Goal: Task Accomplishment & Management: Use online tool/utility

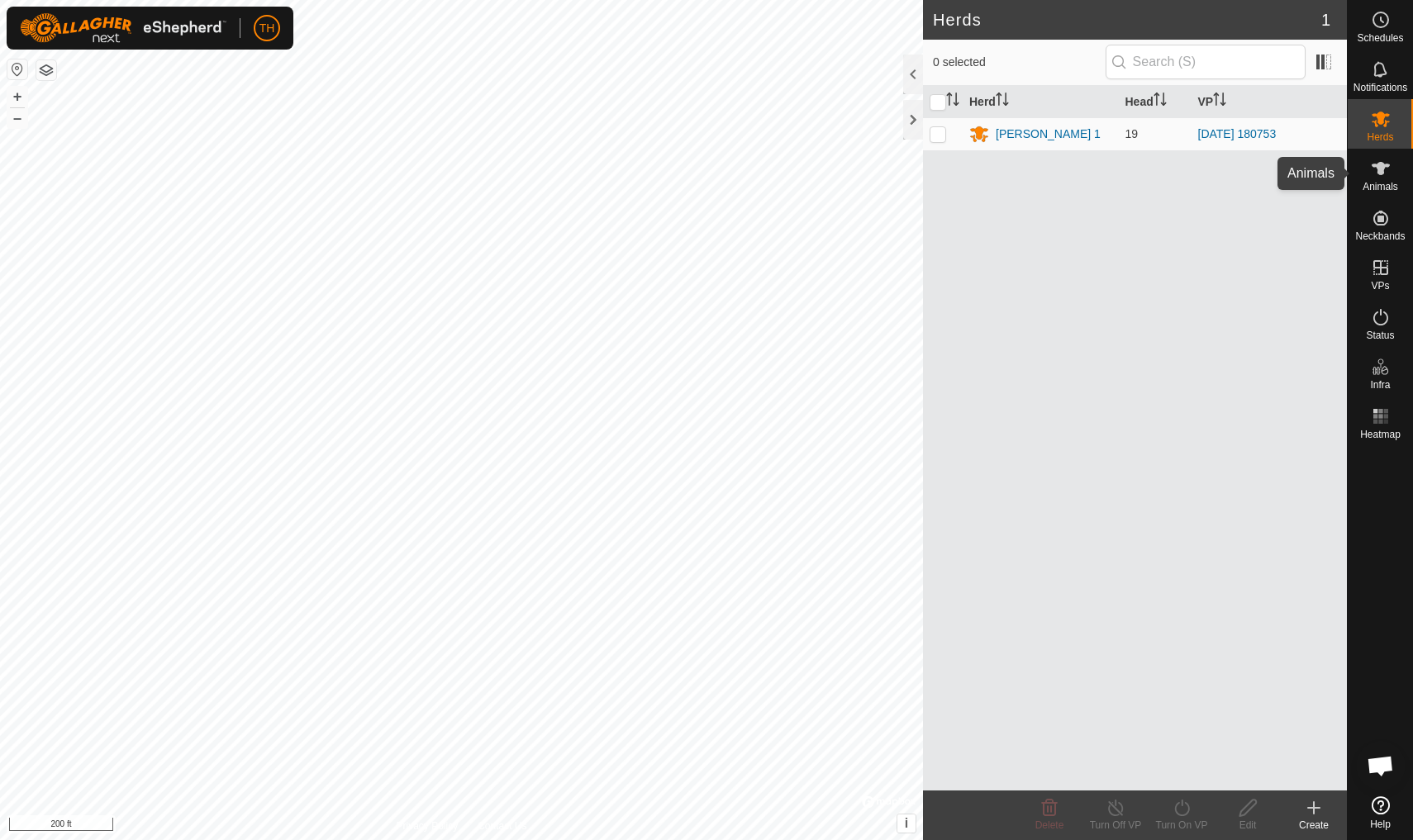
click at [1093, 177] on icon at bounding box center [1381, 169] width 20 height 20
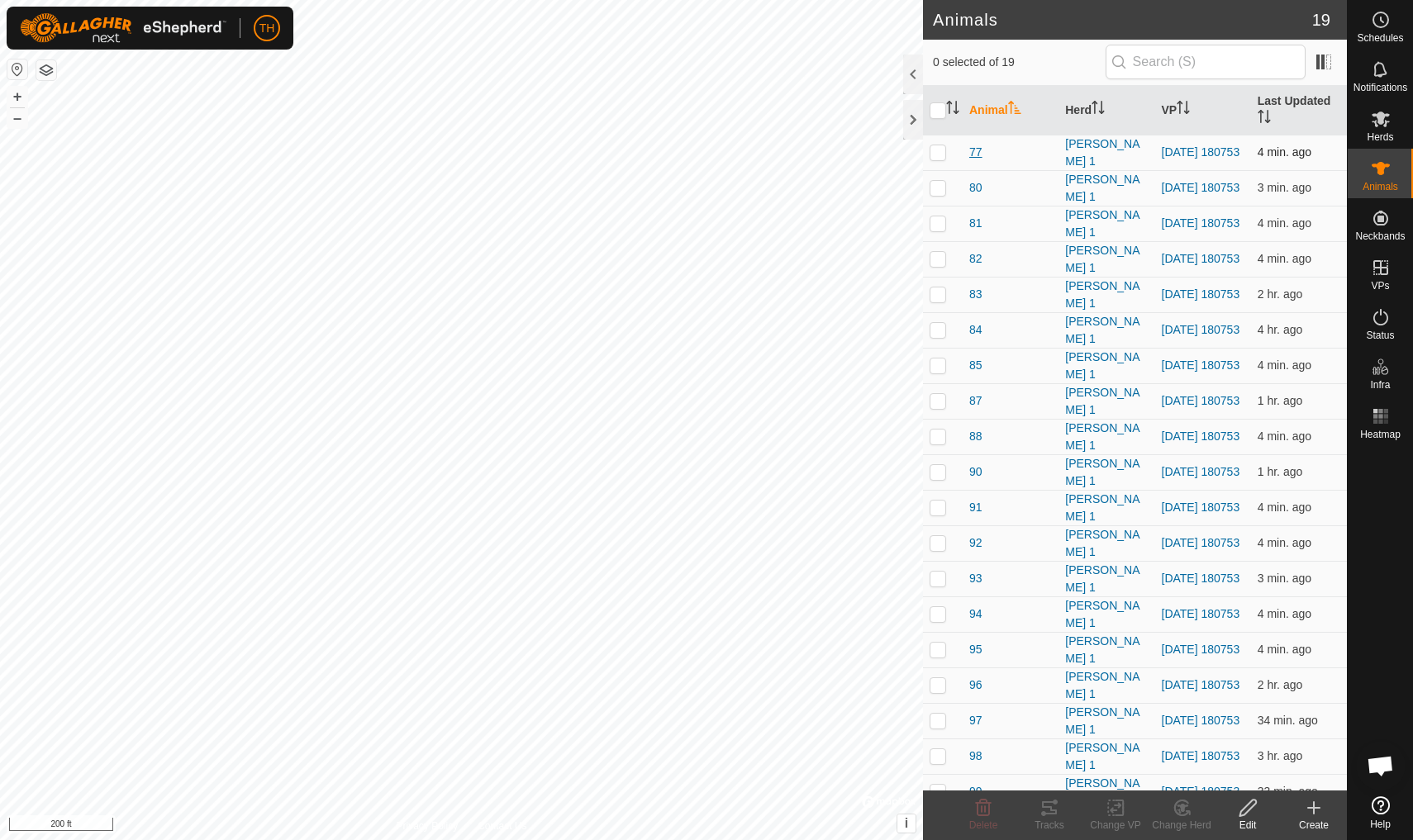
click at [974, 151] on span "77" at bounding box center [976, 152] width 13 height 17
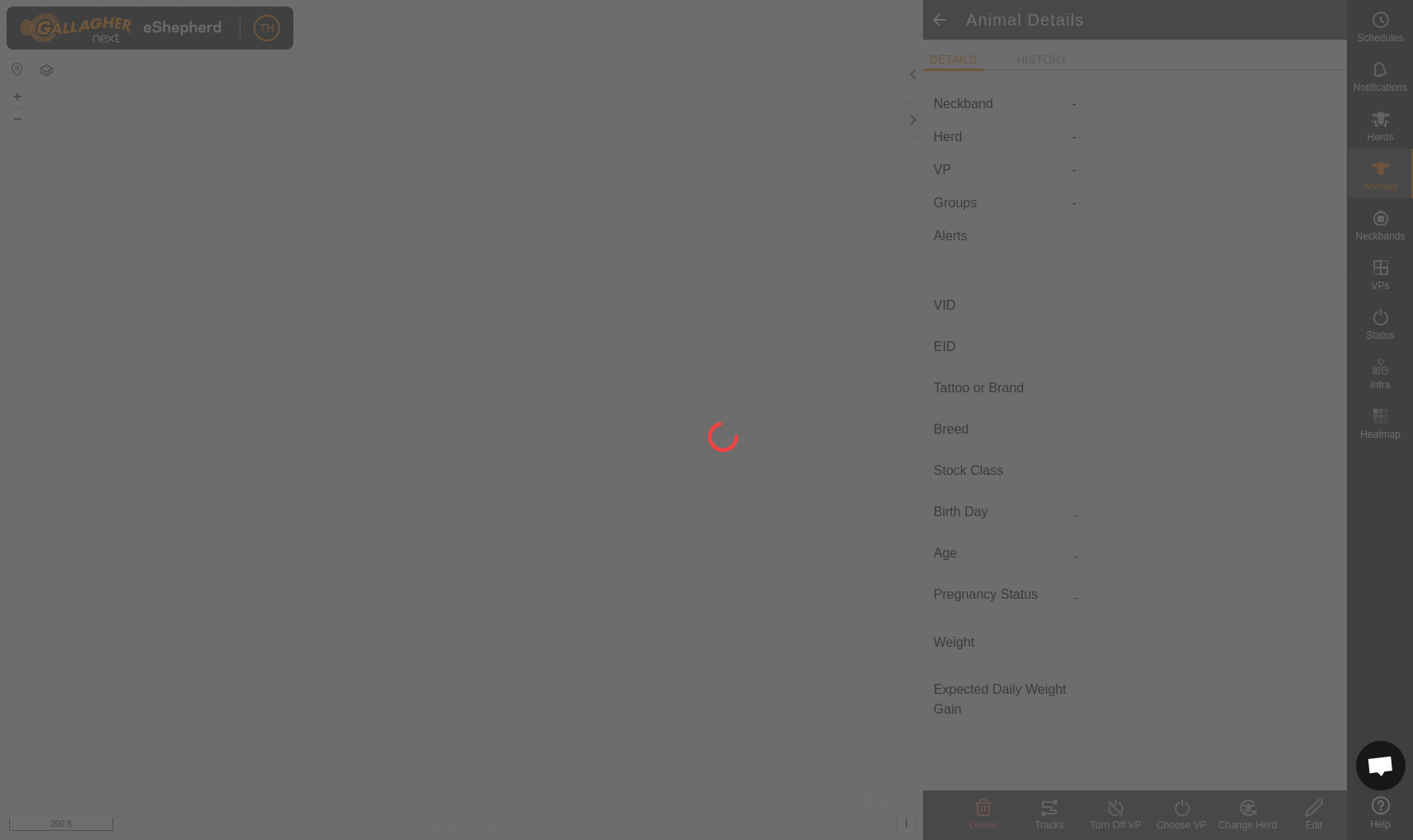
type input "77"
type input "-"
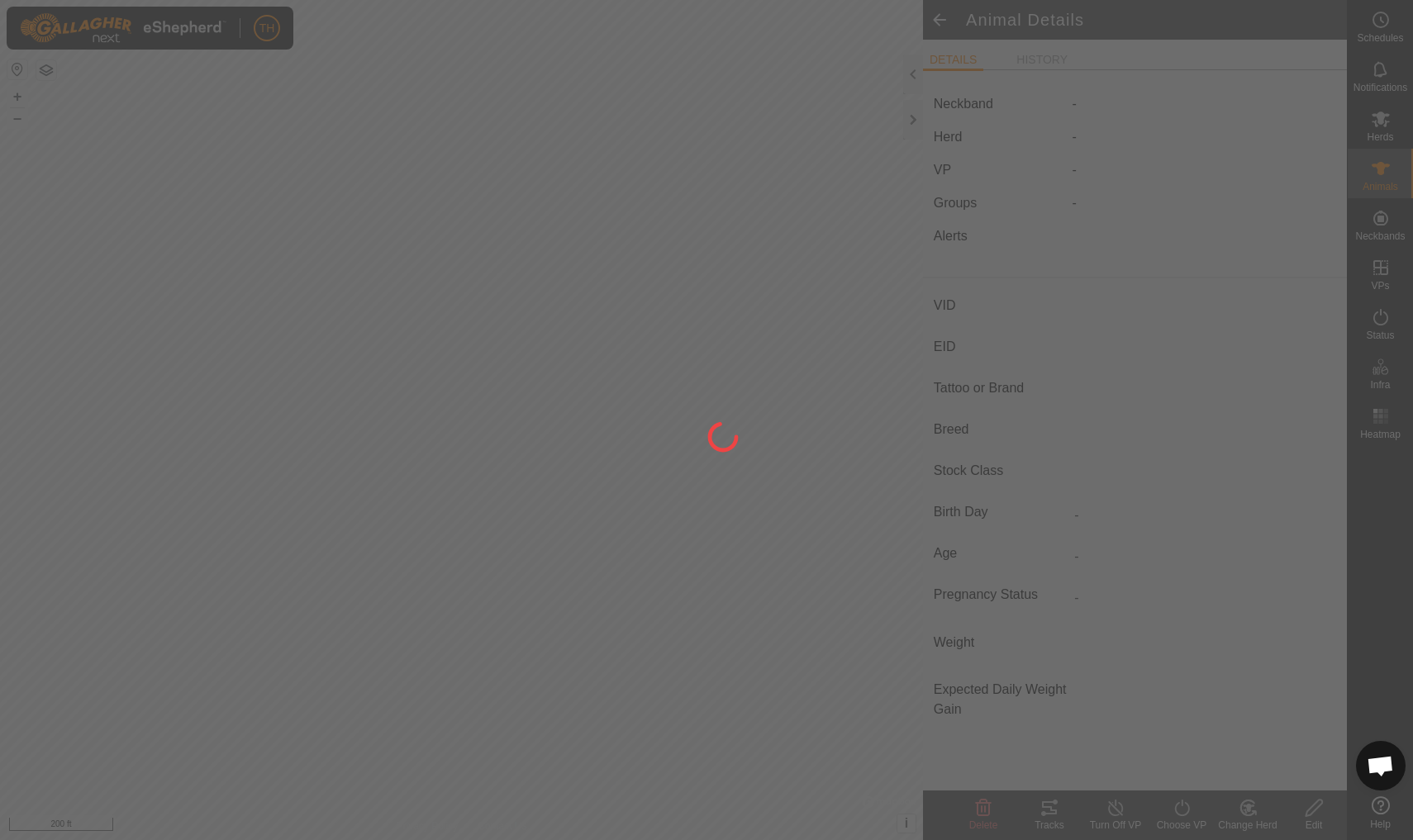
type input "0 kg"
type input "-"
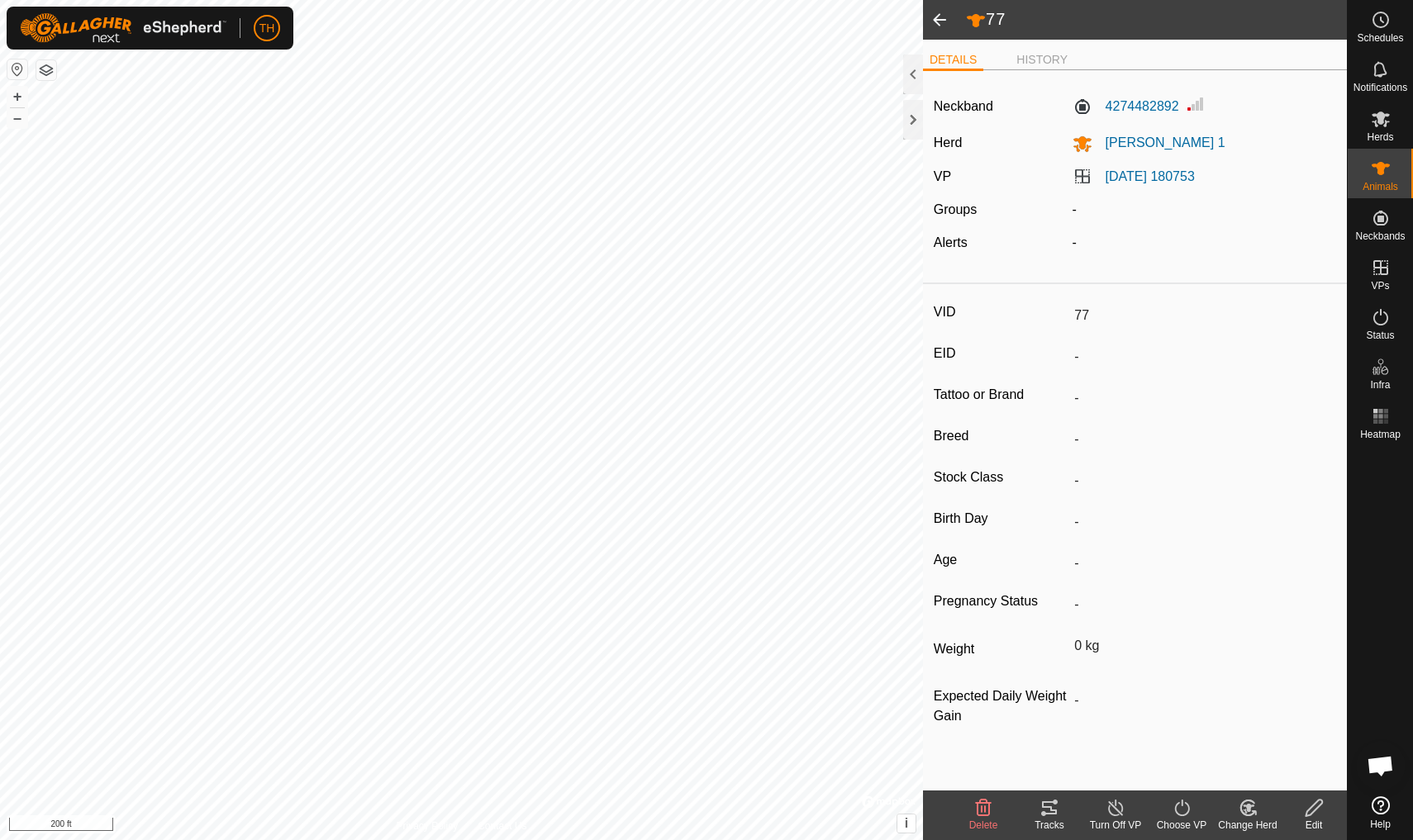
click at [1047, 733] on icon at bounding box center [1049, 808] width 20 height 20
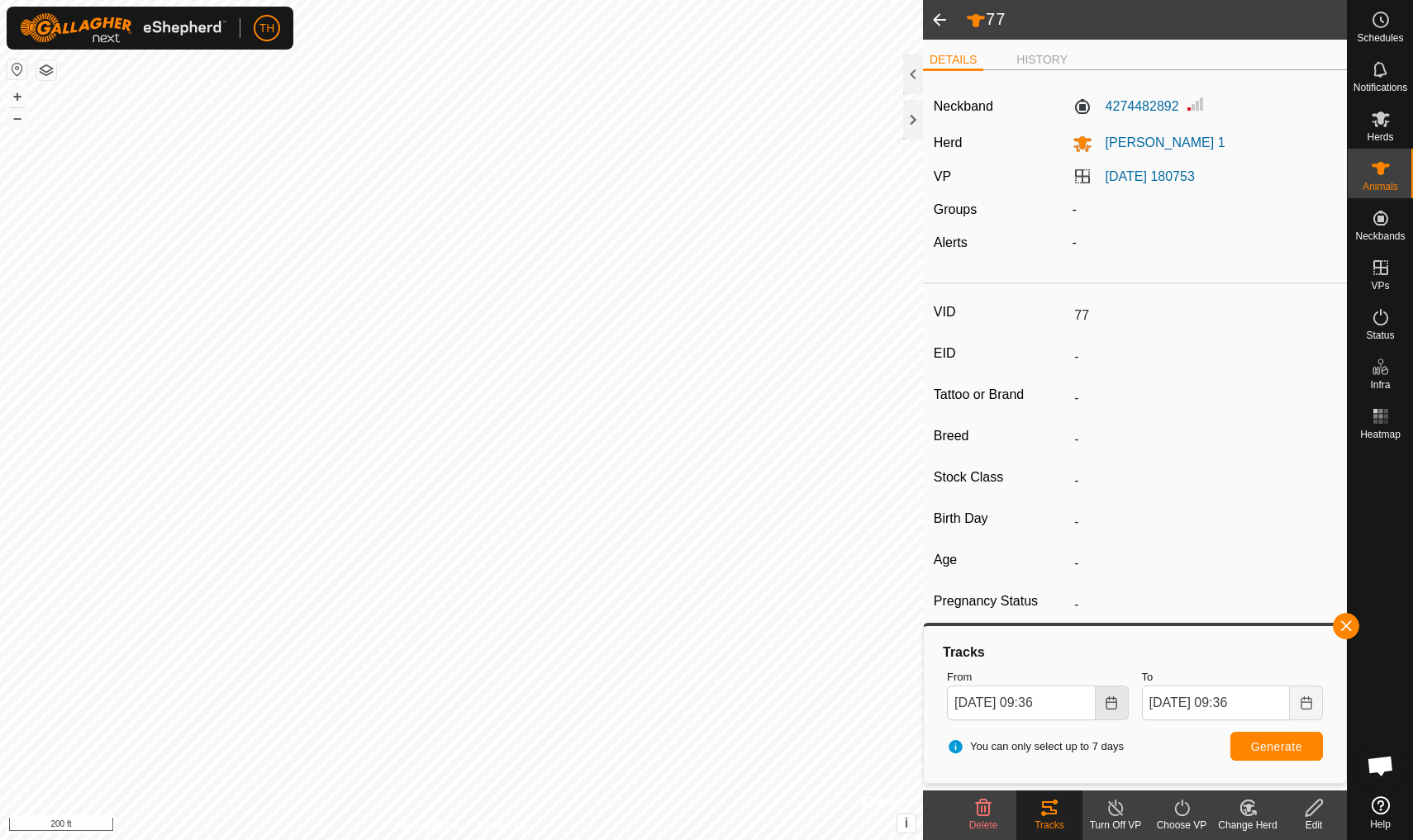
click at [1093, 697] on icon "Choose Date" at bounding box center [1111, 703] width 11 height 13
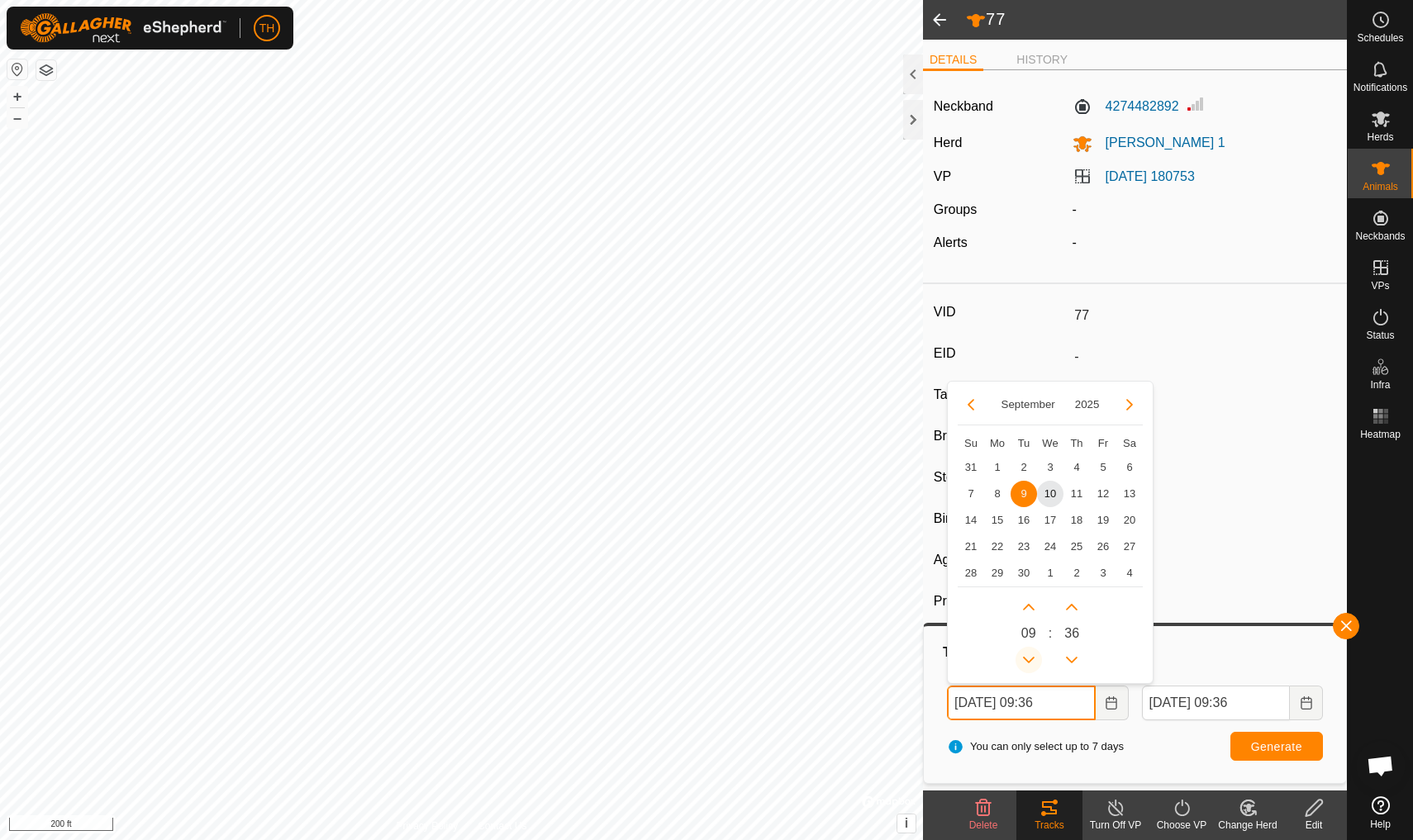
click at [1027, 660] on icon "Previous Hour" at bounding box center [1028, 659] width 12 height 6
click at [1027, 659] on button "Previous Hour" at bounding box center [1028, 660] width 27 height 27
click at [1027, 656] on icon "Previous Hour" at bounding box center [1028, 660] width 13 height 13
click at [1027, 656] on button "Previous Hour" at bounding box center [1028, 660] width 27 height 27
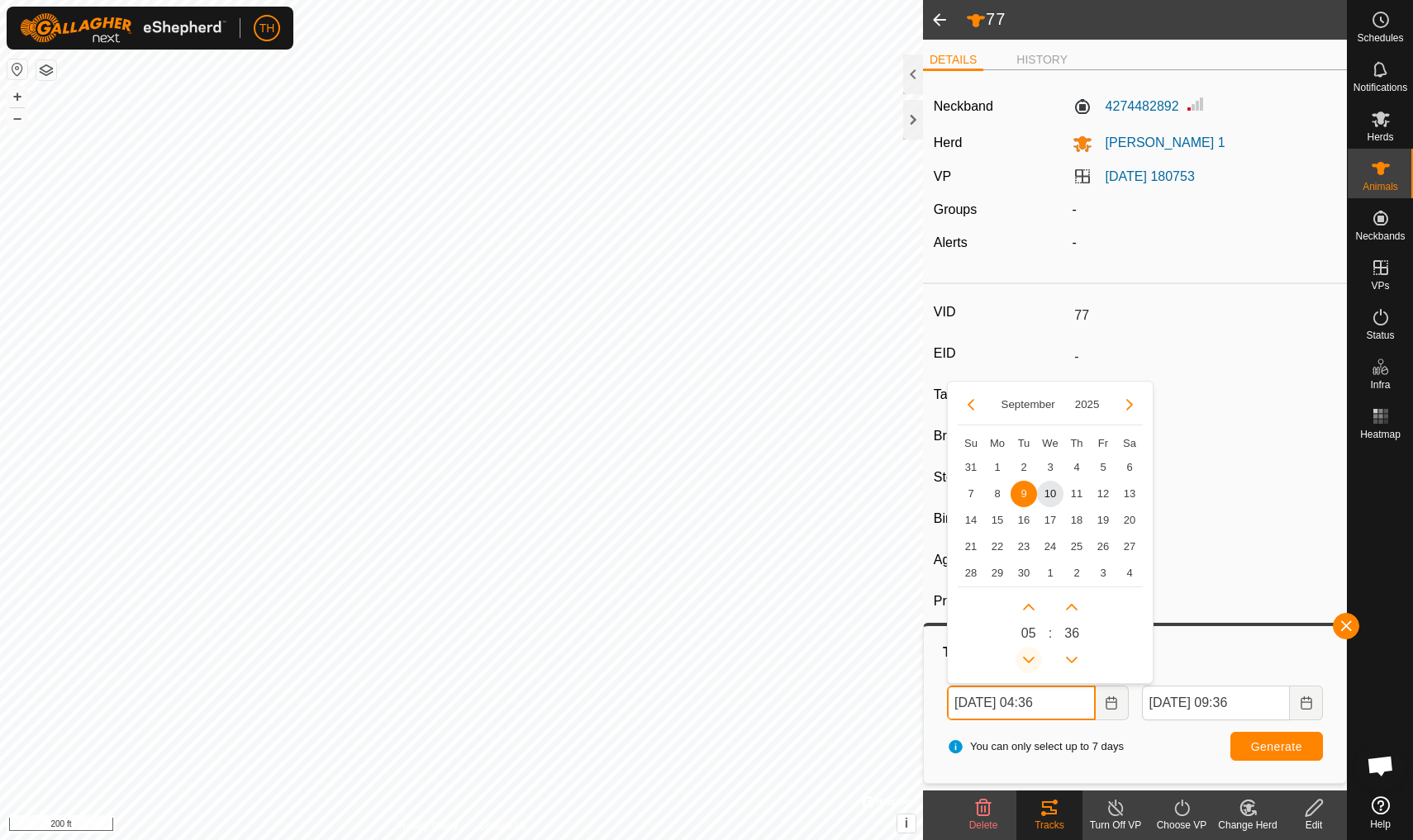
click at [1027, 656] on icon "Previous Hour" at bounding box center [1028, 660] width 13 height 13
click at [1075, 622] on div "36" at bounding box center [1071, 633] width 27 height 79
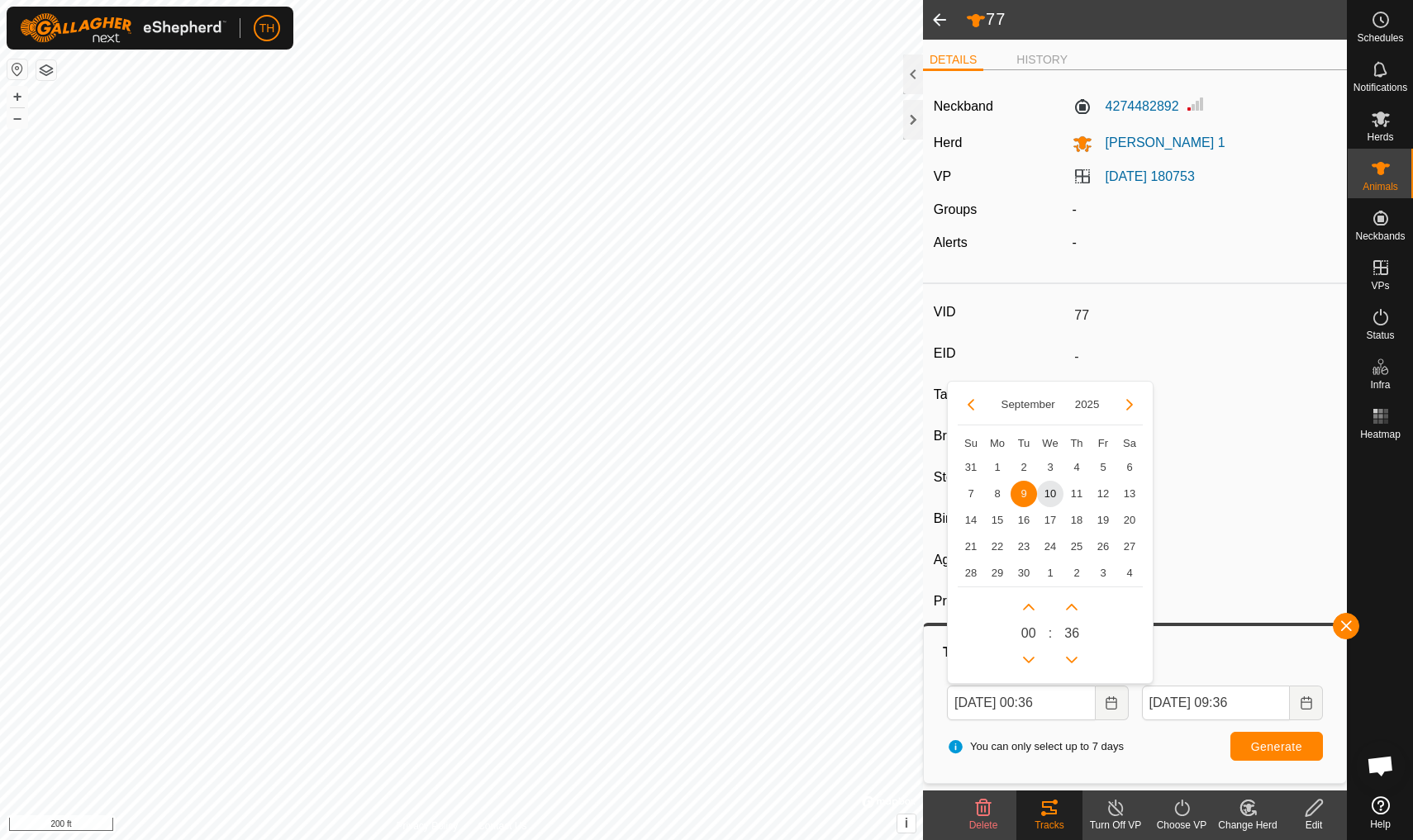
click at [1075, 631] on span "36" at bounding box center [1071, 633] width 15 height 20
click at [1070, 703] on input "[DATE] 00:36" at bounding box center [1021, 703] width 149 height 35
click at [1049, 488] on span "10" at bounding box center [1049, 494] width 27 height 27
type input "[DATE] 00:01"
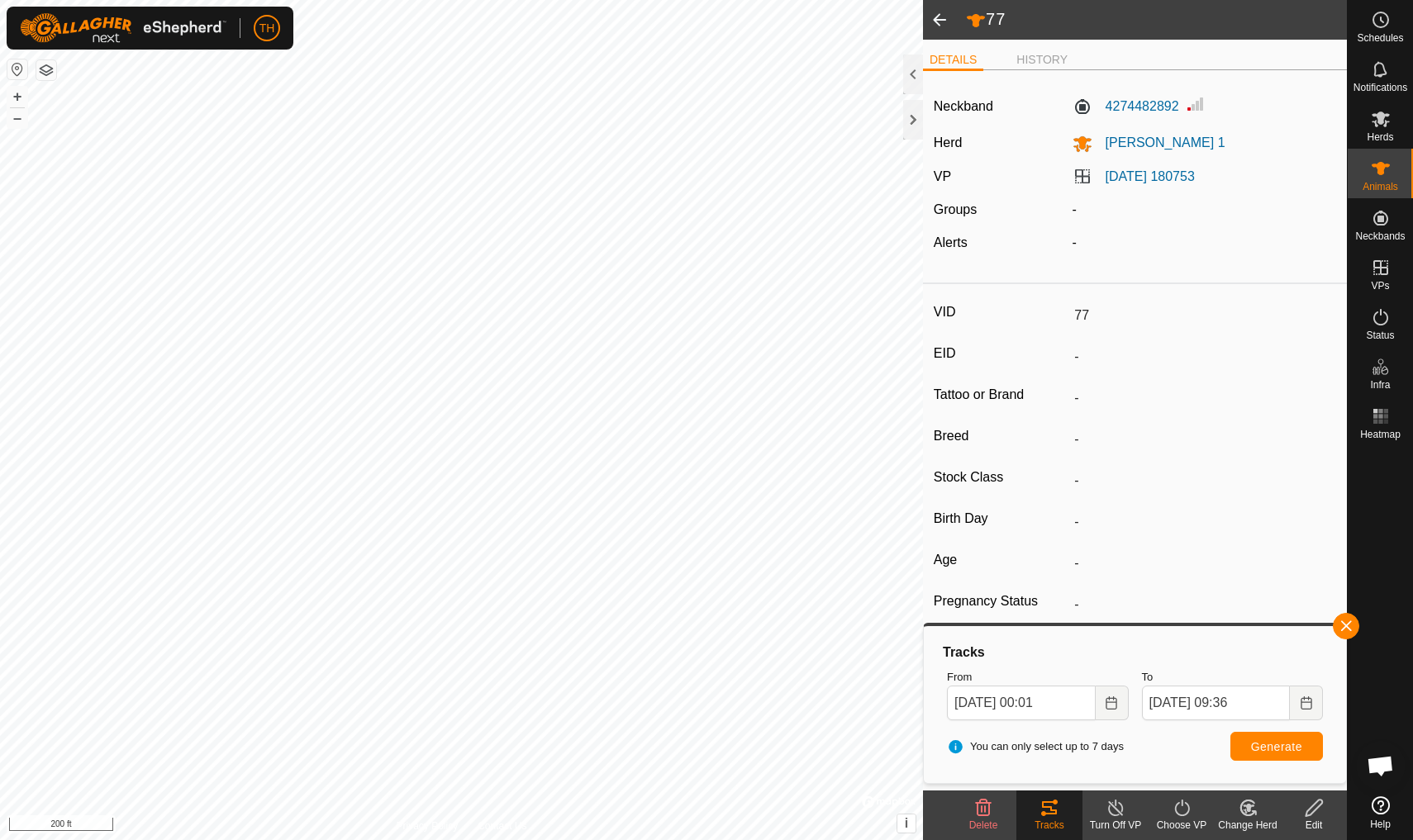
click at [1093, 733] on span "Generate" at bounding box center [1276, 746] width 51 height 13
click at [940, 17] on span at bounding box center [939, 19] width 33 height 39
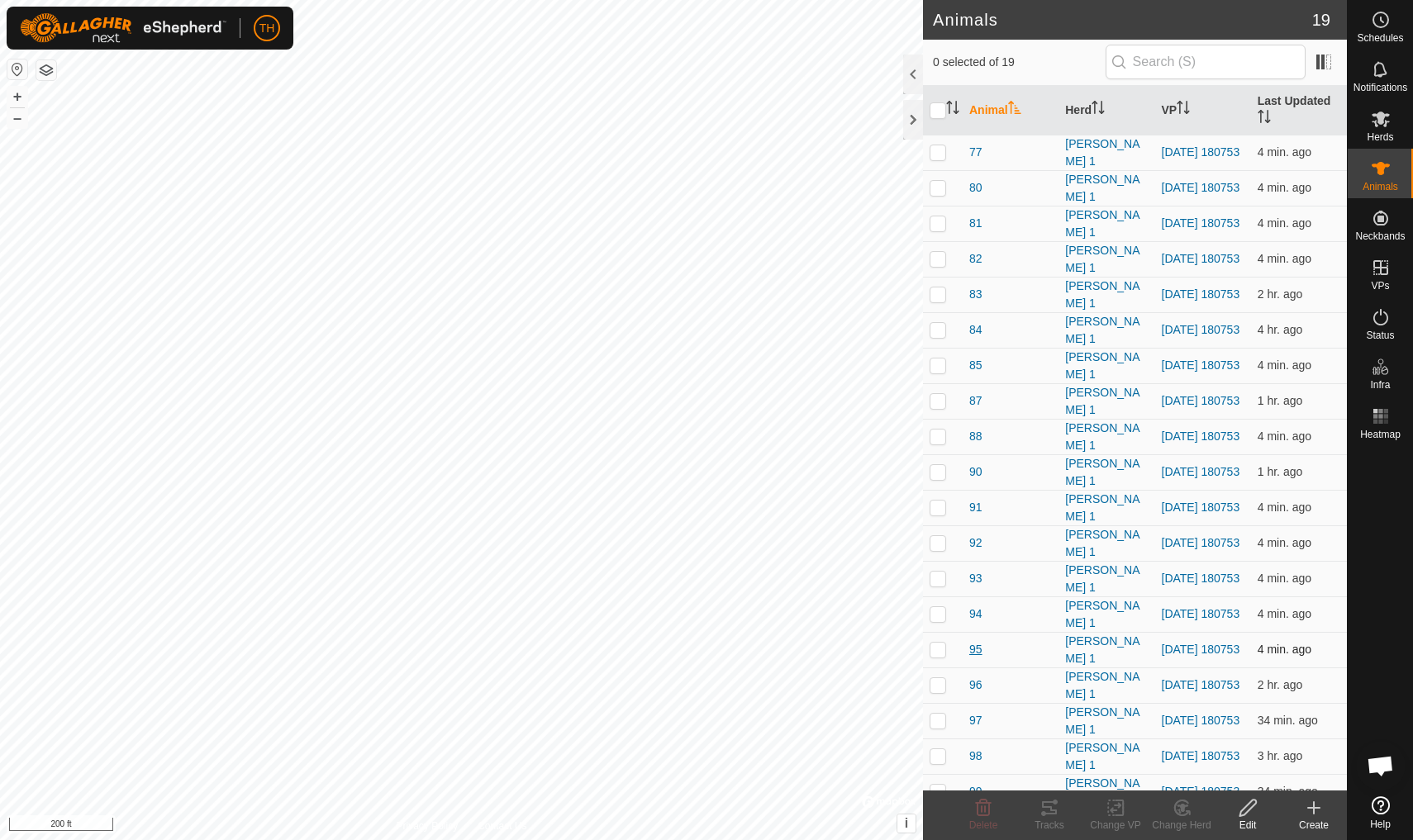
click at [977, 649] on span "95" at bounding box center [976, 649] width 13 height 17
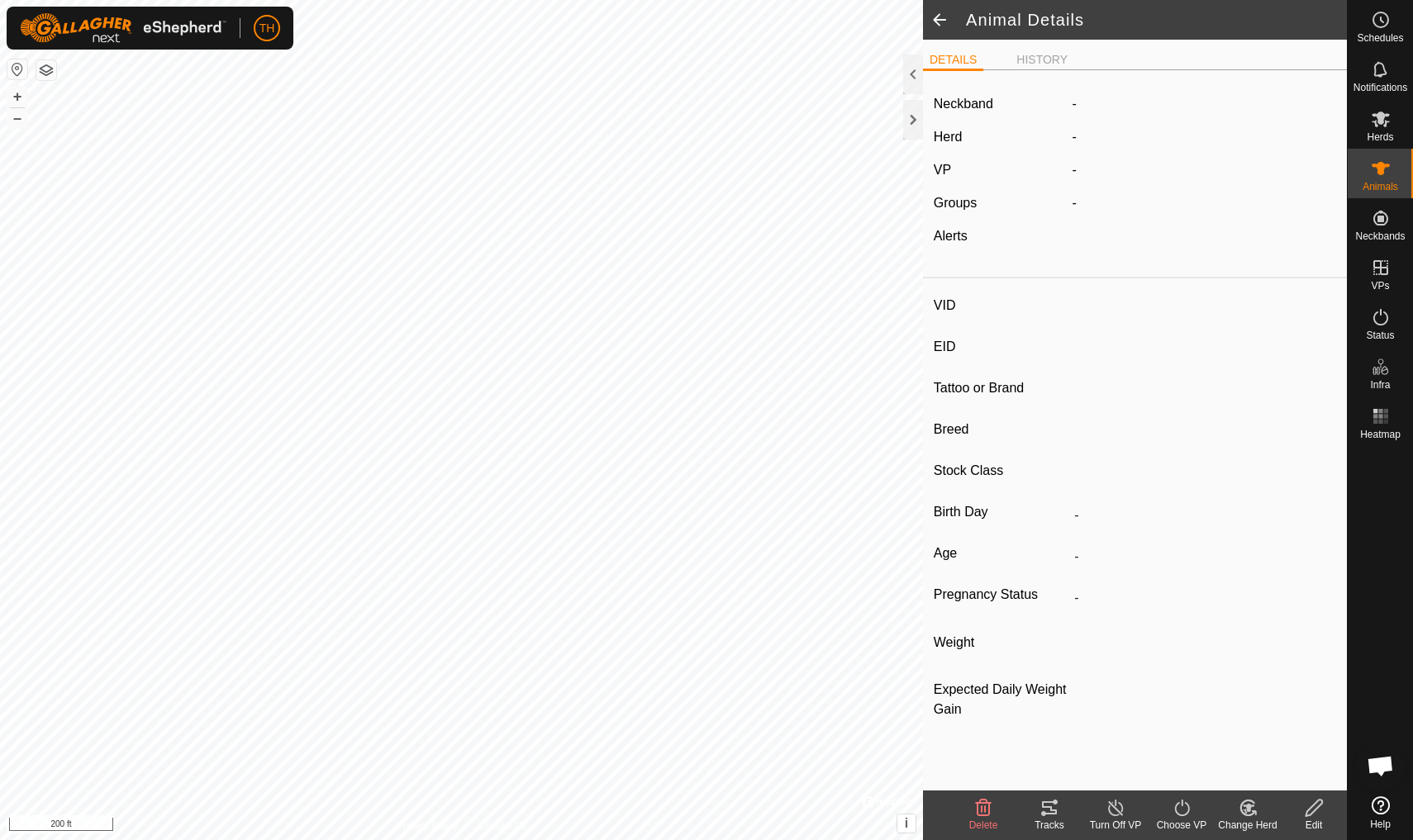
type input "95"
type input "-"
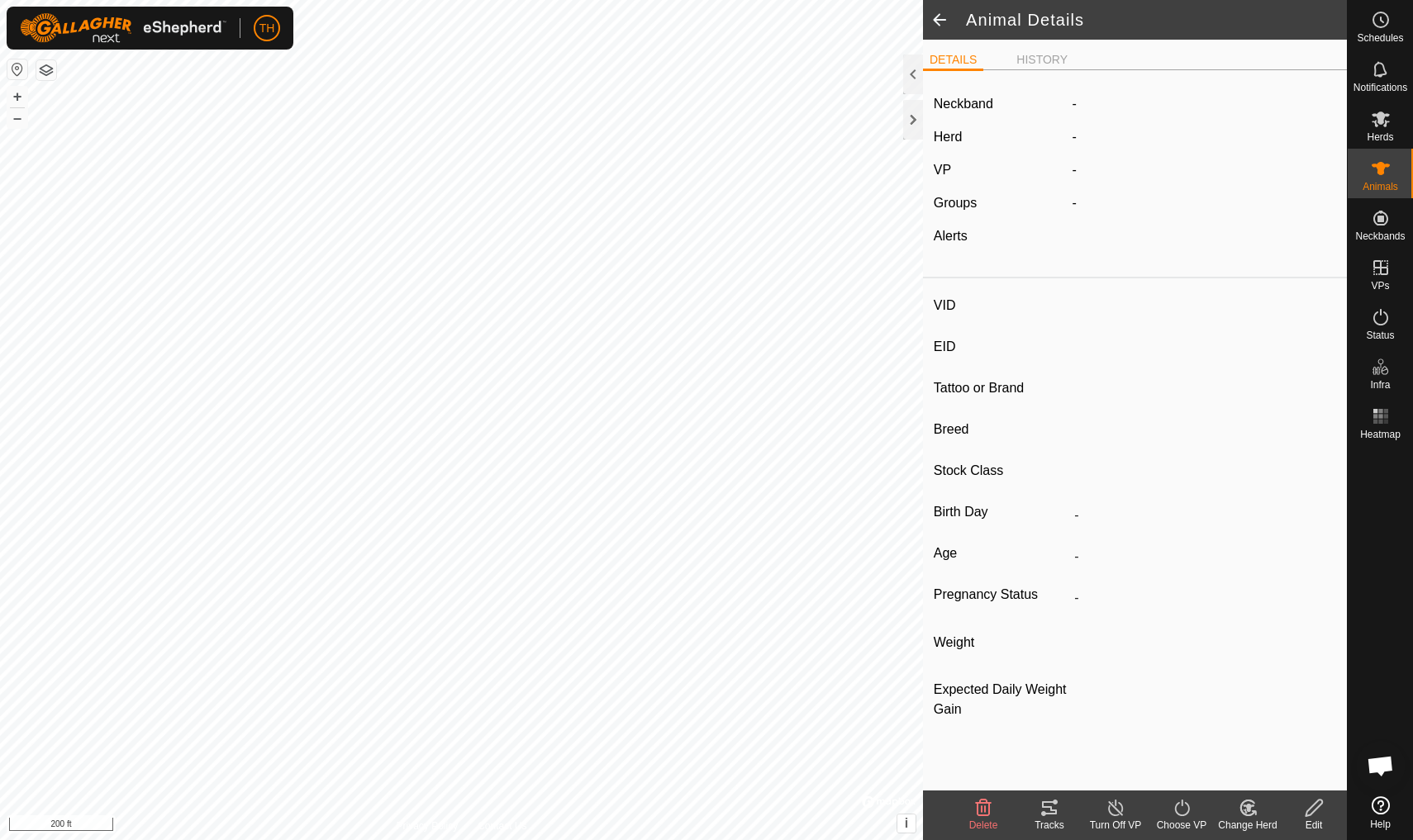
type input "0 kg"
type input "-"
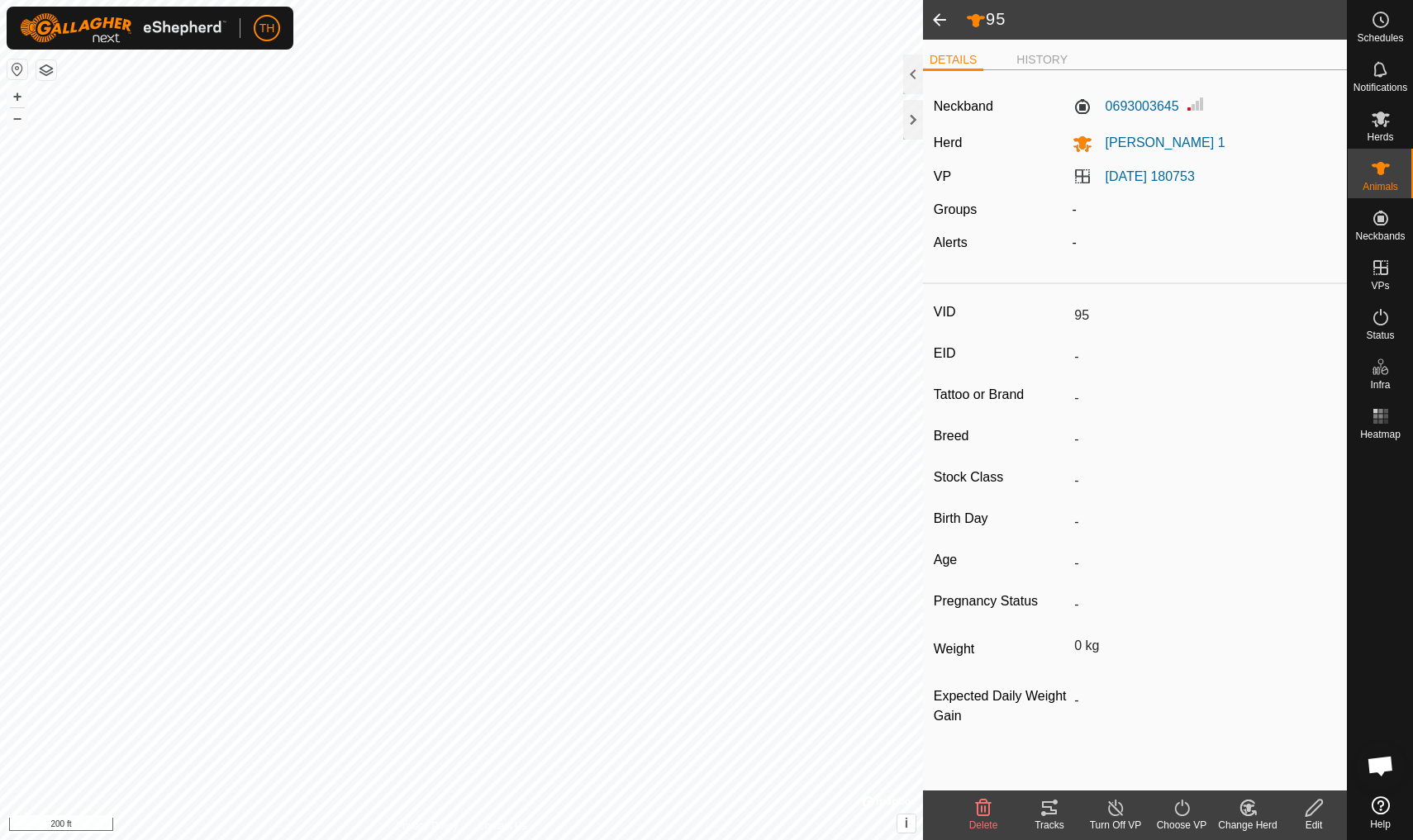
click at [1048, 733] on icon at bounding box center [1049, 808] width 15 height 13
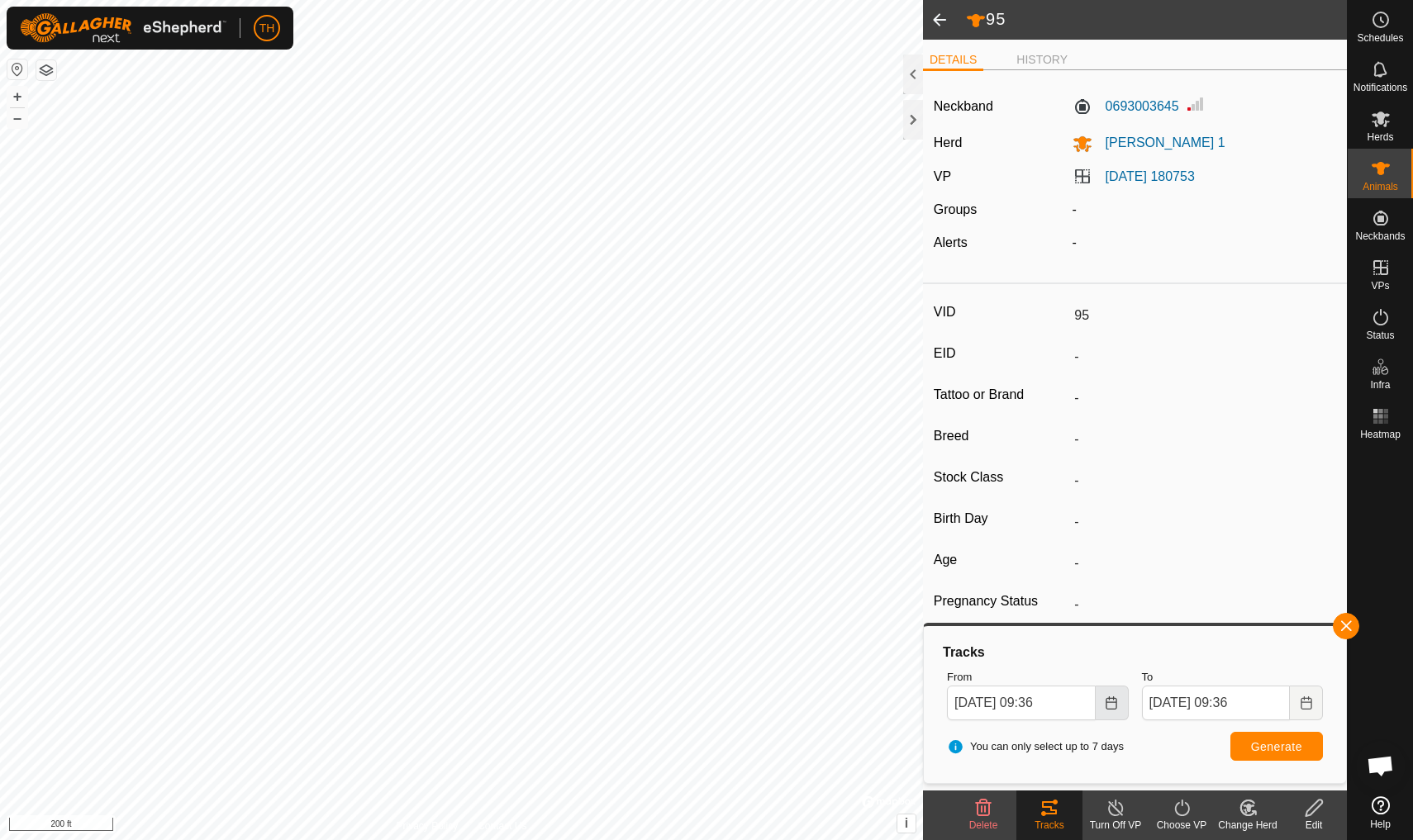
click at [1093, 700] on icon "Choose Date" at bounding box center [1111, 703] width 13 height 13
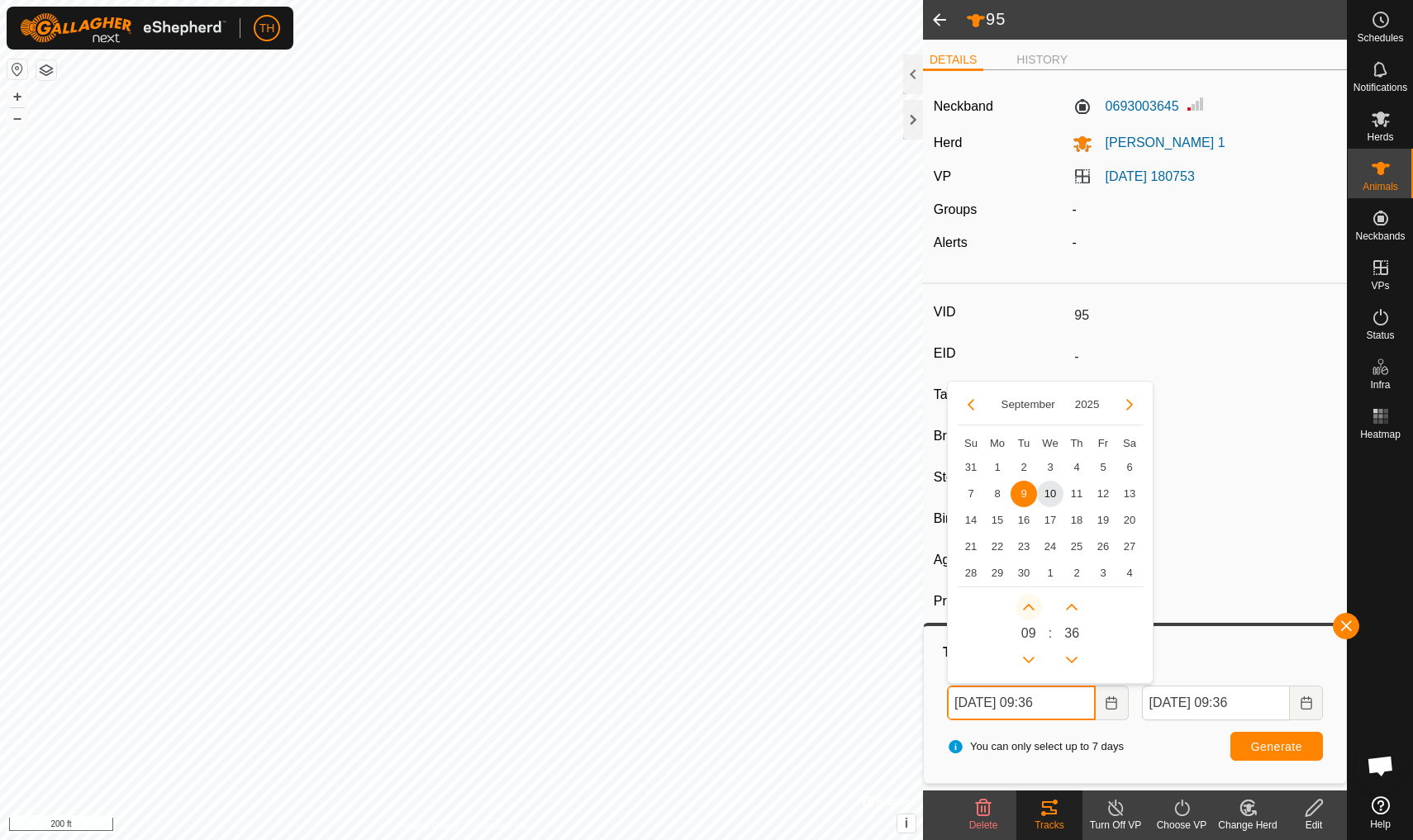
click at [1029, 606] on icon "Next Hour" at bounding box center [1028, 607] width 13 height 13
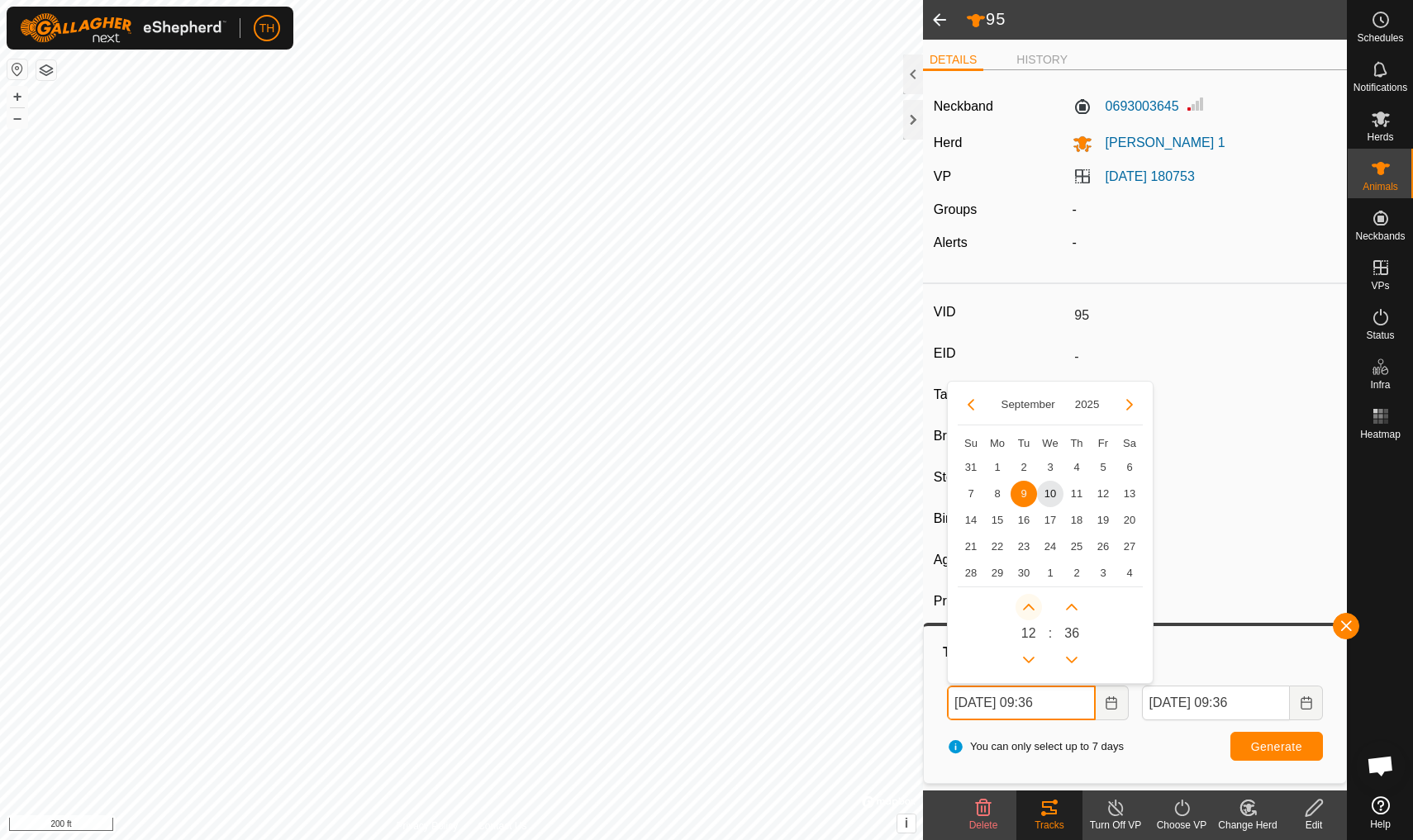
click at [1029, 606] on icon "Next Hour" at bounding box center [1028, 607] width 13 height 13
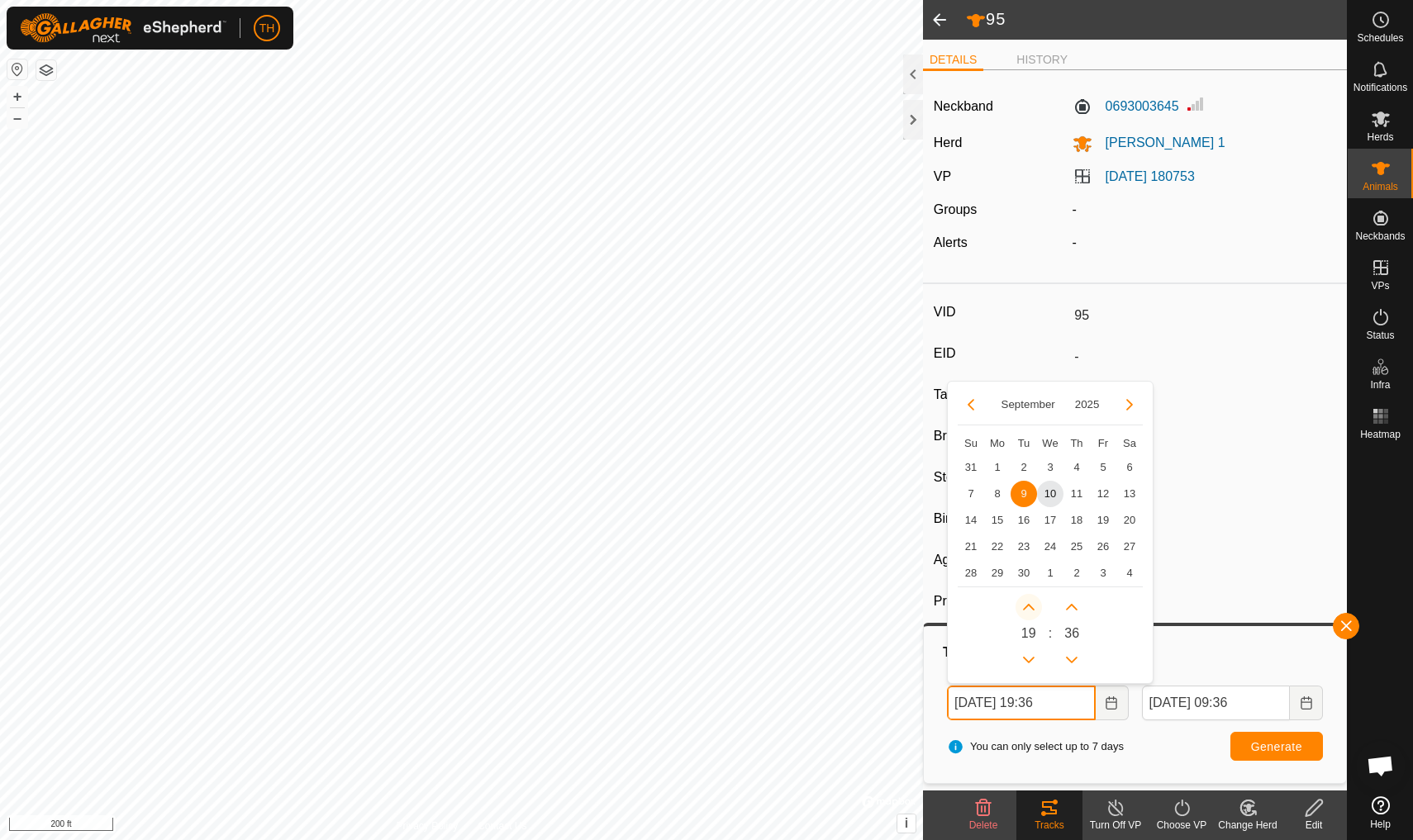
click at [1029, 606] on icon "Next Hour" at bounding box center [1028, 607] width 13 height 13
type input "[DATE] 20:36"
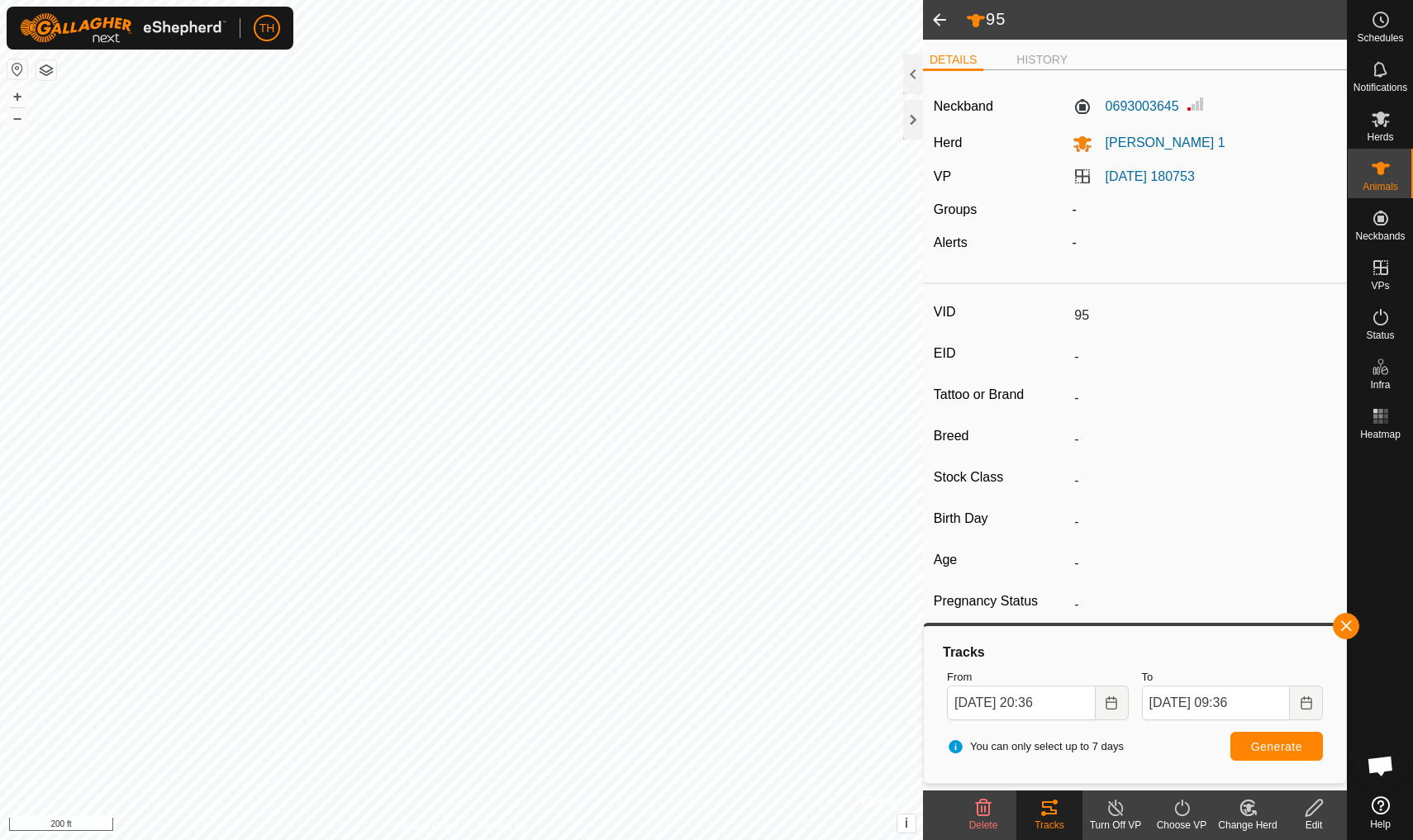
click at [1093, 733] on span "Generate" at bounding box center [1276, 746] width 51 height 13
click at [1093, 733] on icon at bounding box center [1381, 805] width 18 height 18
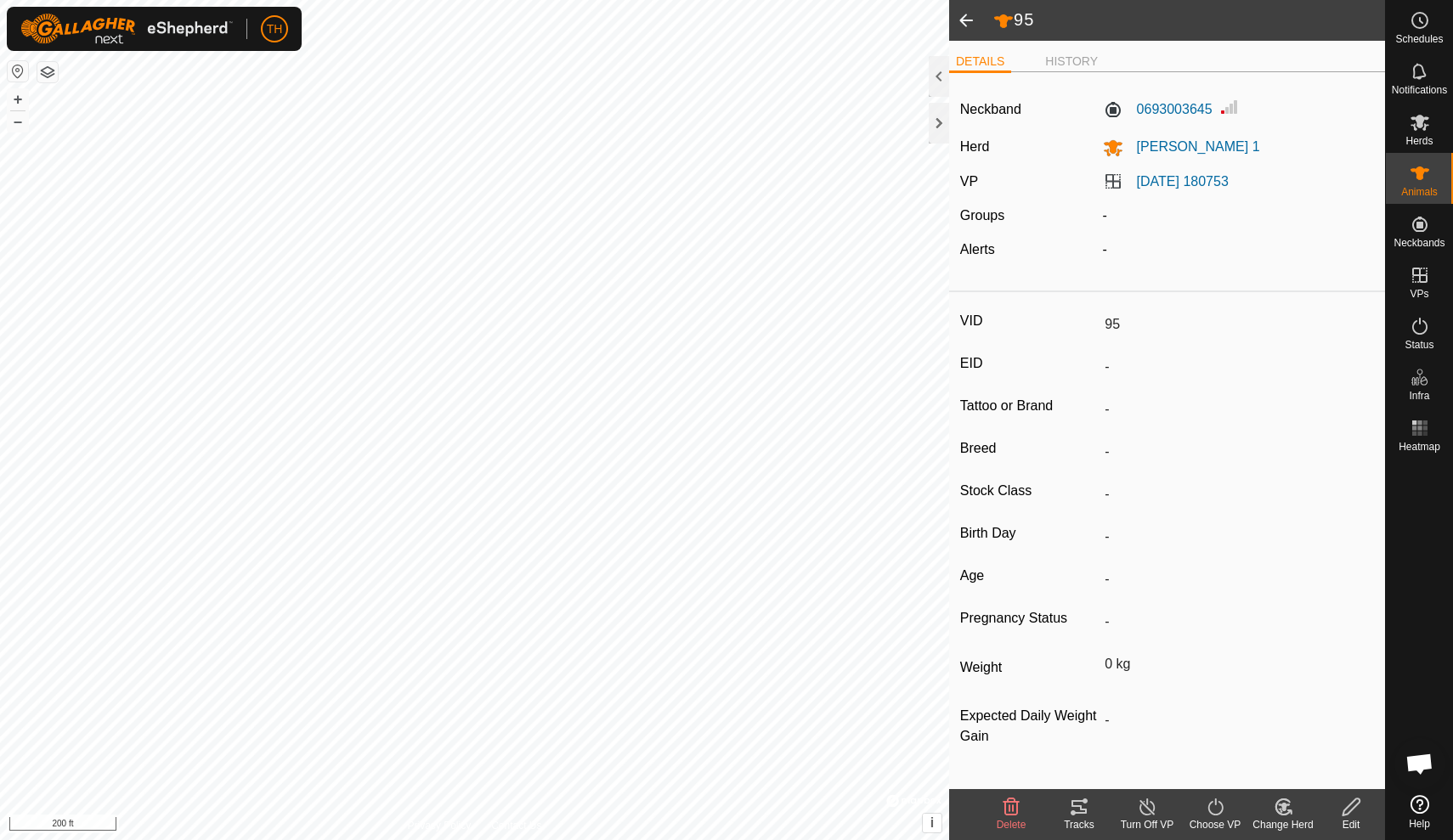
click at [967, 25] on span at bounding box center [966, 20] width 34 height 41
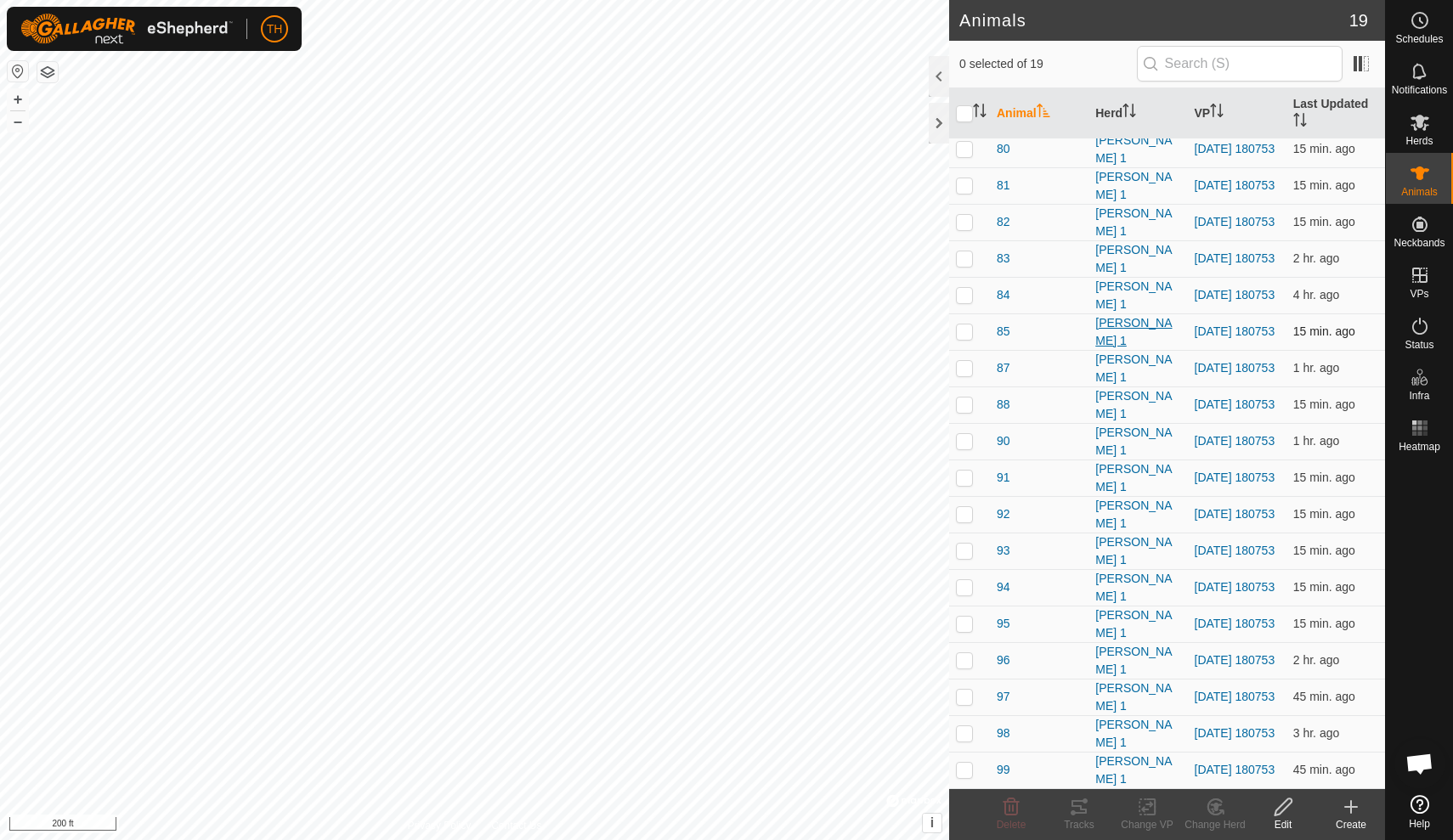
scroll to position [44, 0]
click at [1003, 731] on span "98" at bounding box center [1004, 733] width 13 height 18
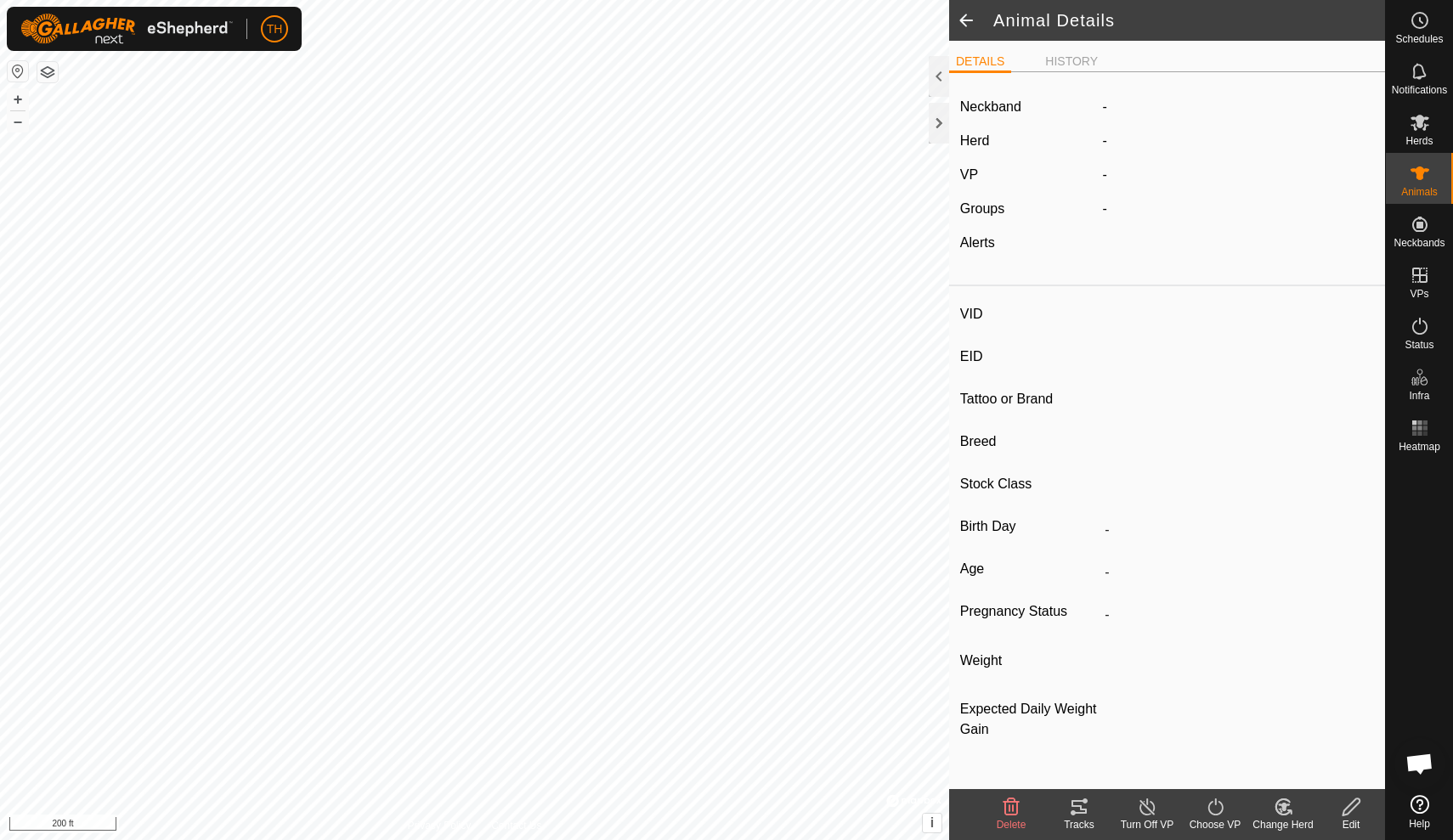
type input "98"
type input "-"
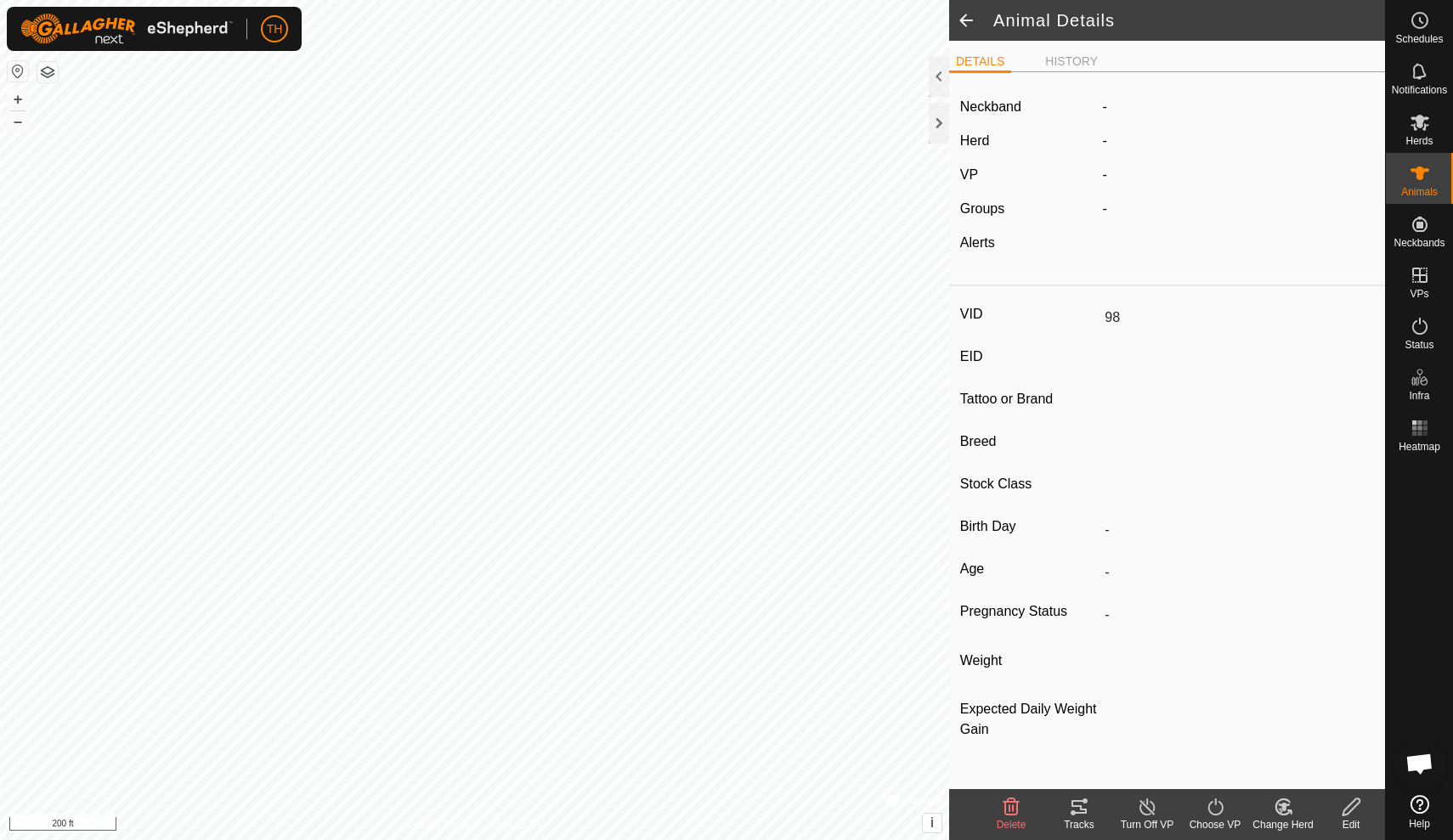
type input "0 kg"
type input "-"
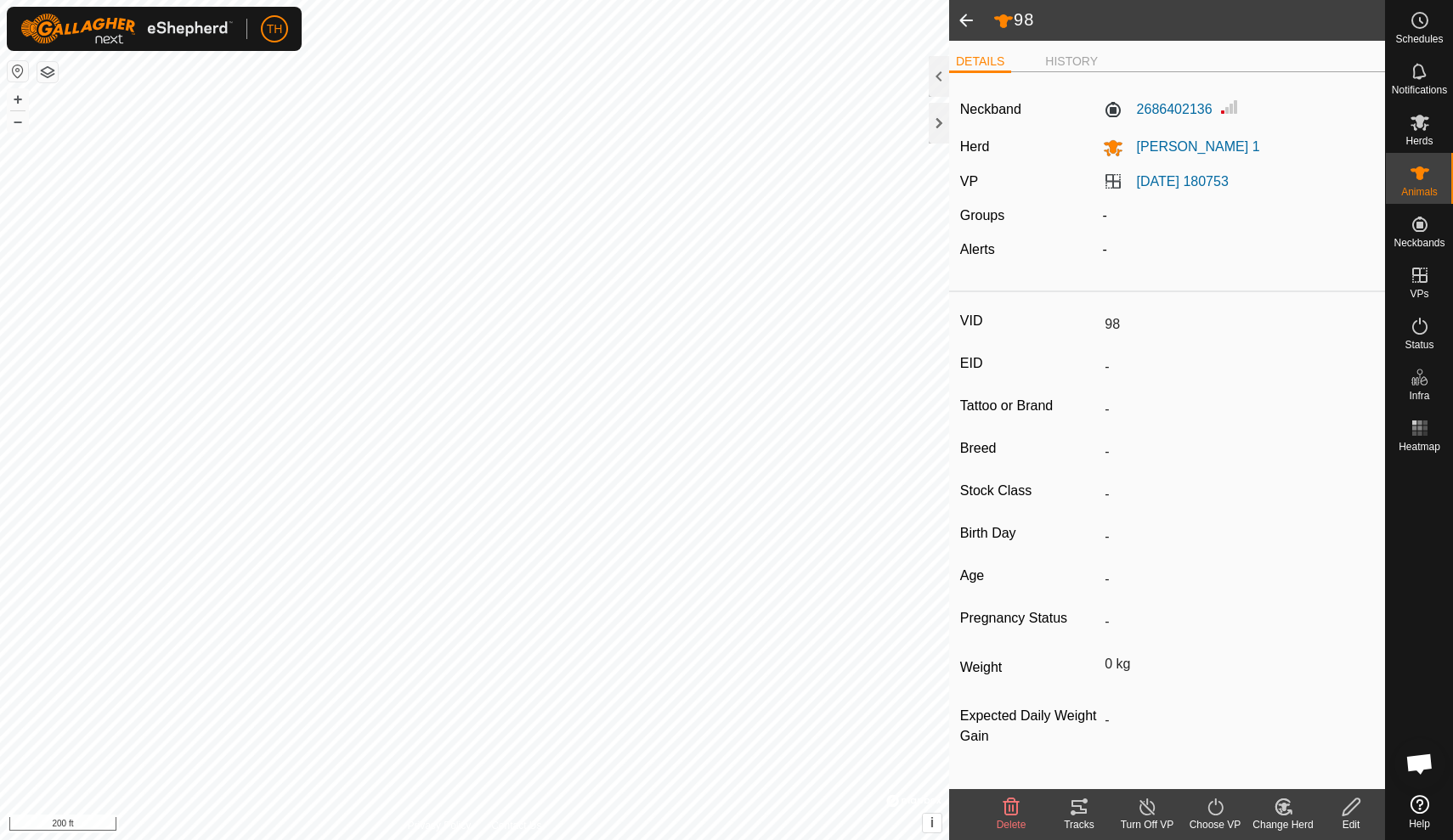
click at [1080, 805] on icon at bounding box center [1079, 807] width 15 height 13
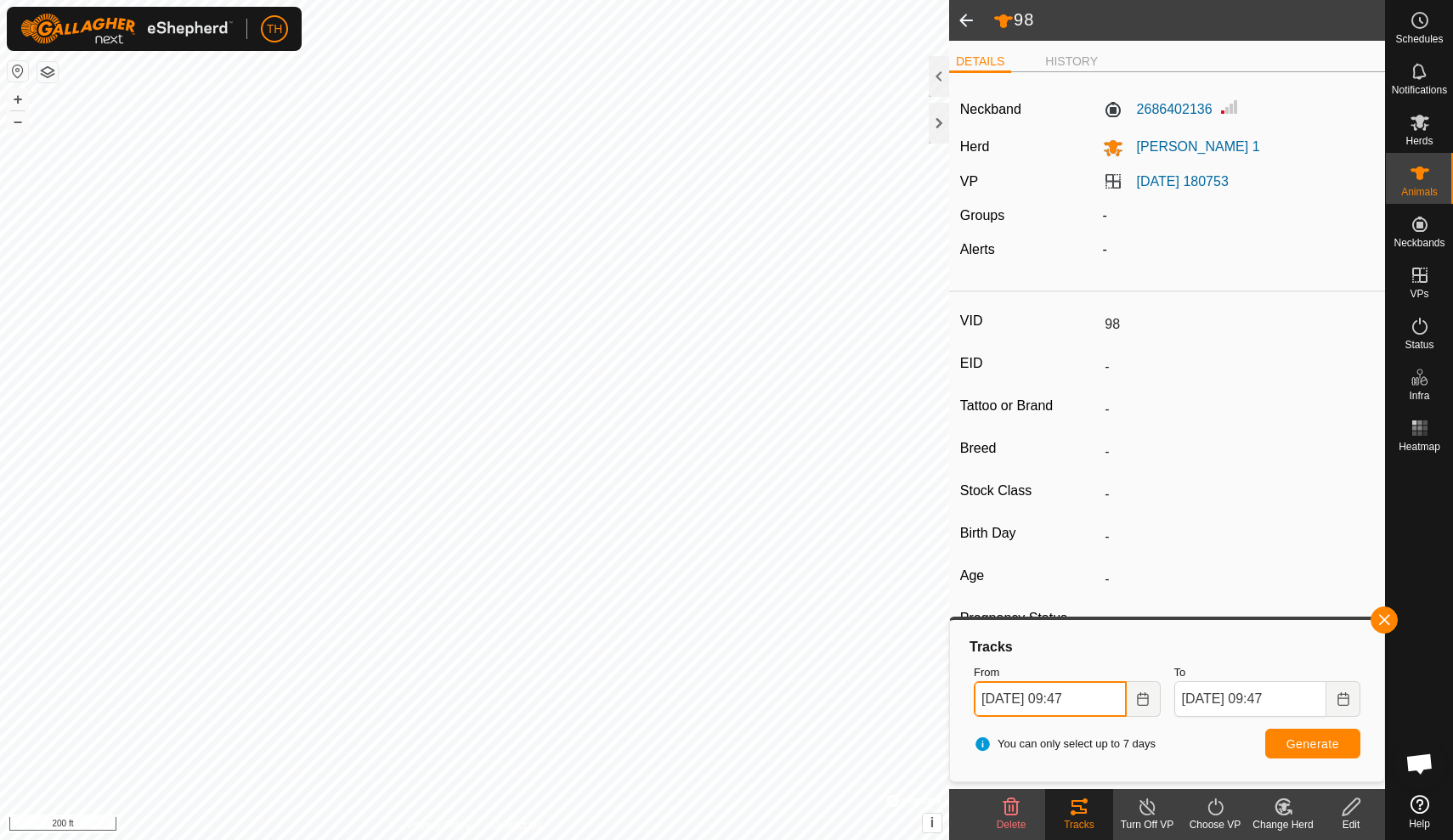
click at [1081, 698] on input "Sep 09, 2025 09:47" at bounding box center [1050, 699] width 153 height 36
type input "Sep 09, 2025 21:47"
click at [1306, 734] on button "Generate" at bounding box center [1312, 743] width 95 height 29
click at [941, 75] on div at bounding box center [939, 76] width 21 height 41
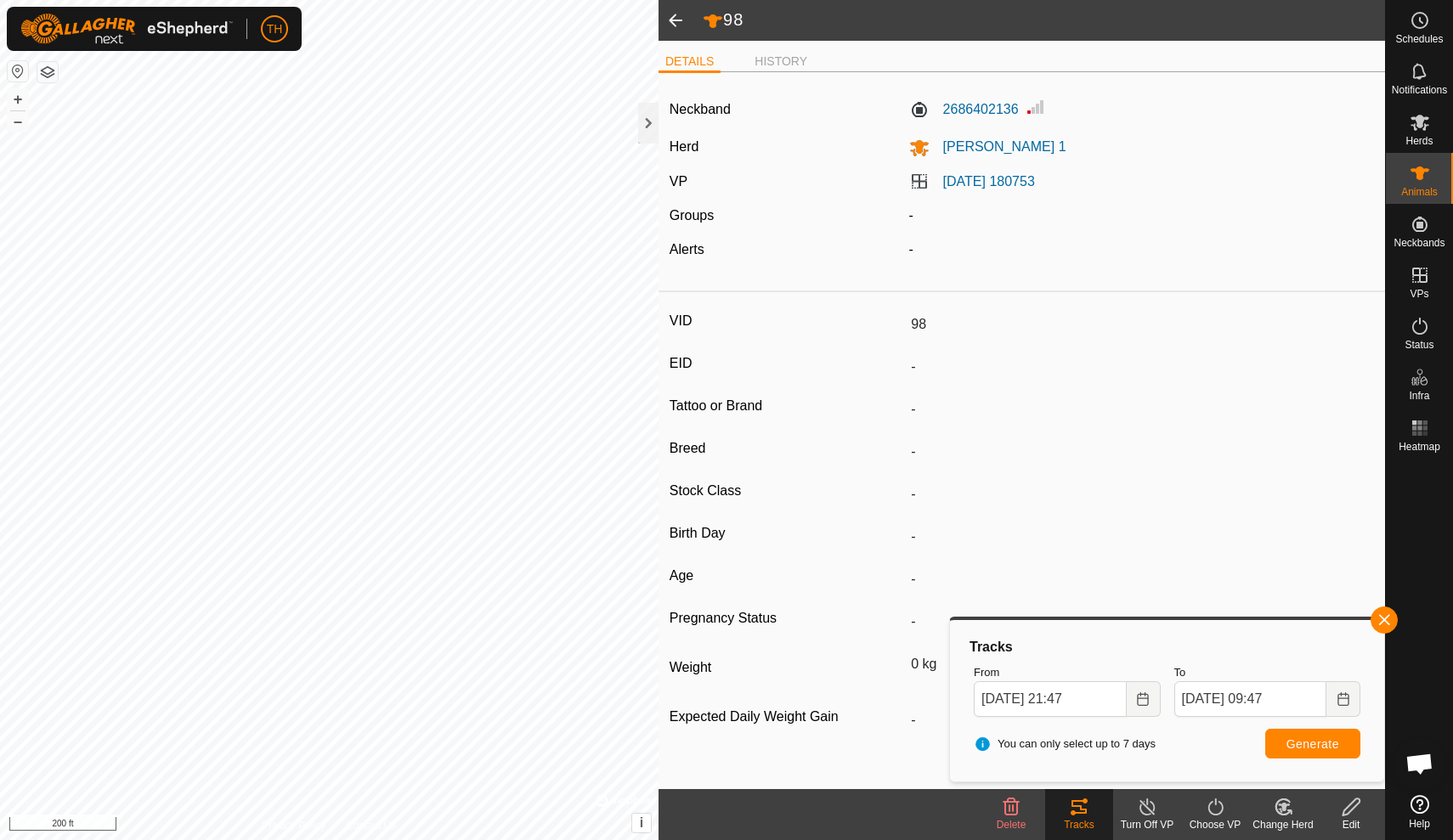
click at [941, 75] on div "DETAILS HISTORY" at bounding box center [1021, 68] width 726 height 35
click at [645, 123] on div at bounding box center [649, 123] width 21 height 41
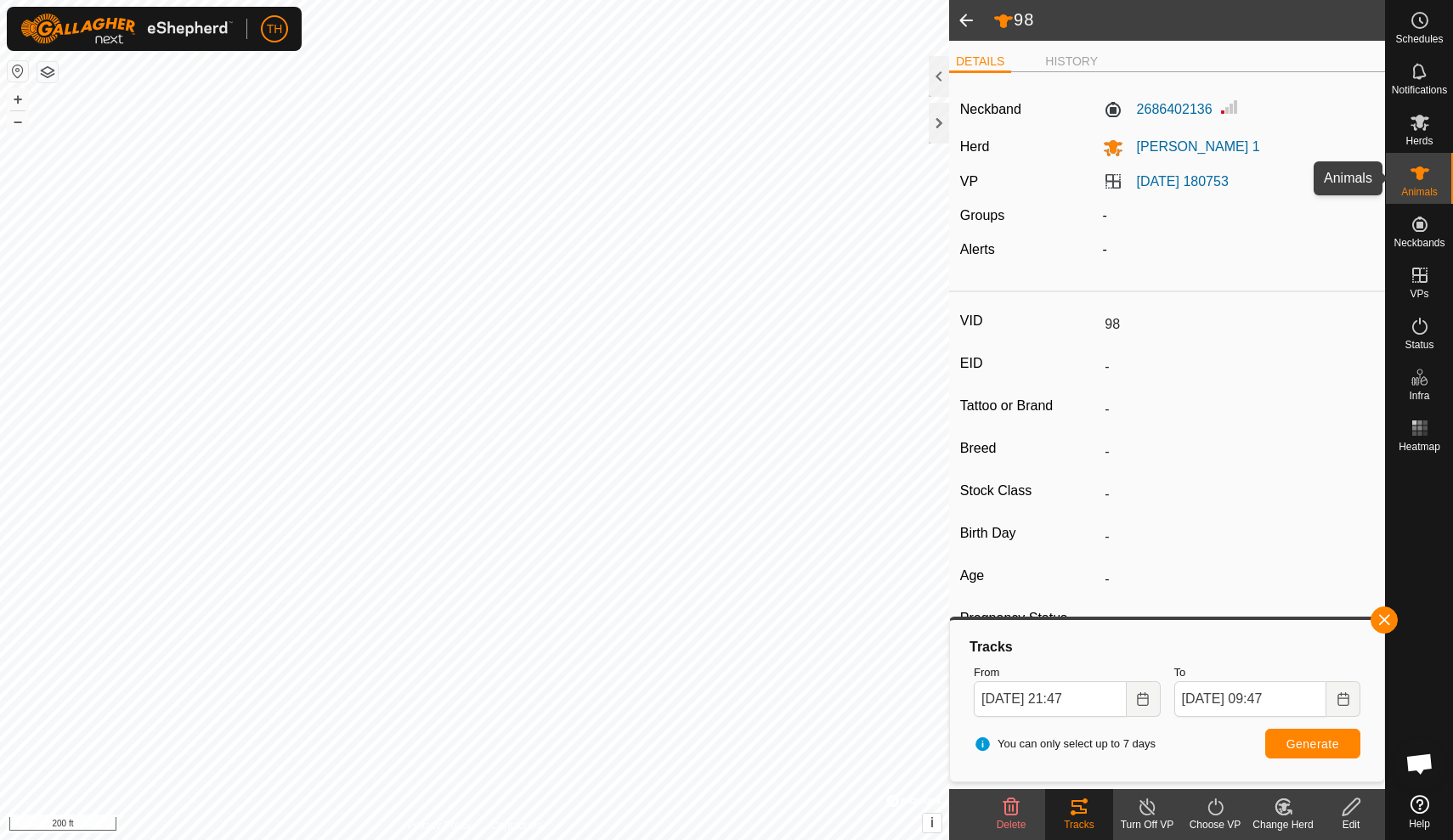
click at [1421, 179] on icon at bounding box center [1420, 173] width 19 height 13
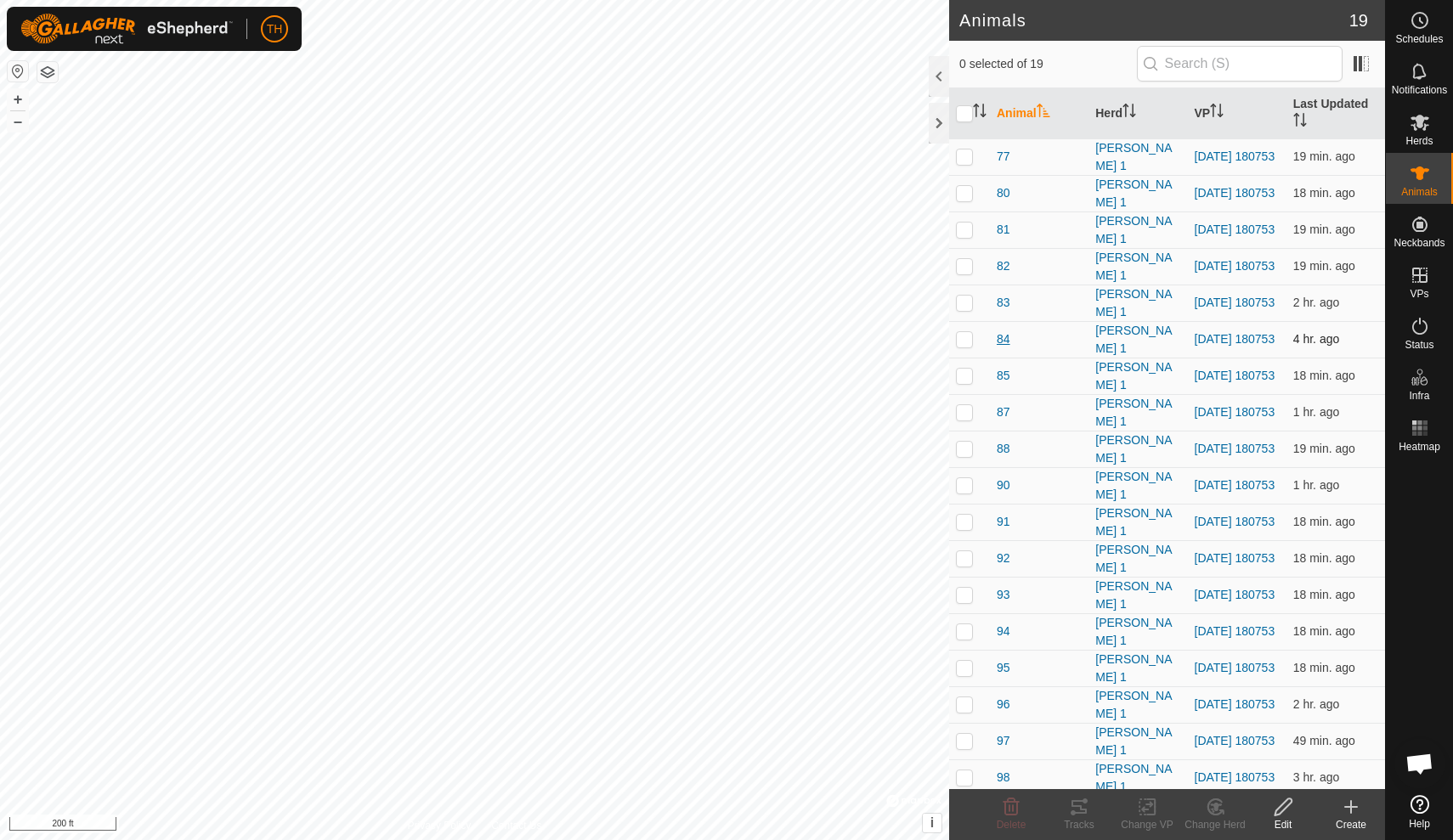
click at [1001, 341] on span "84" at bounding box center [1004, 339] width 13 height 18
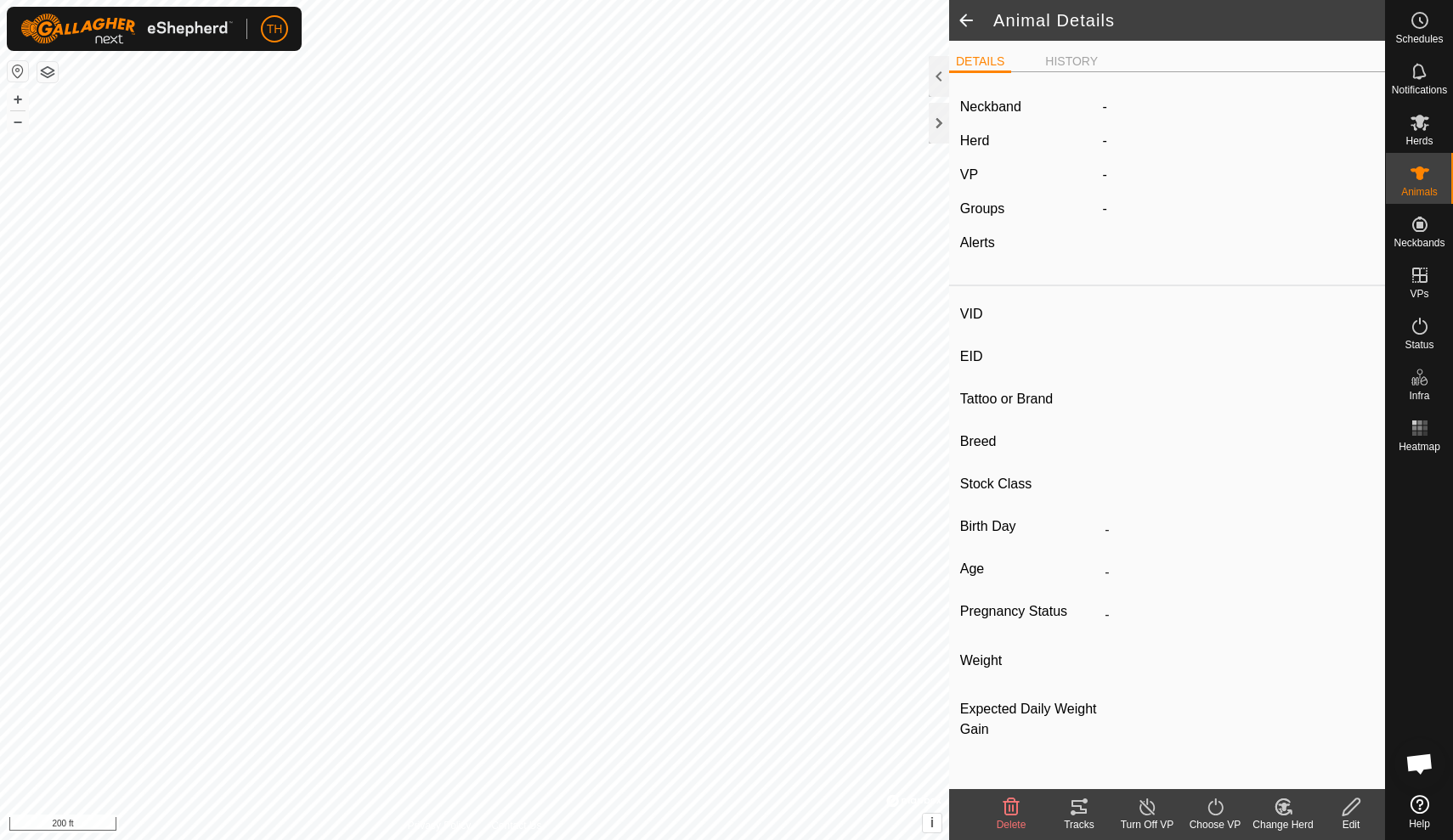
type input "84"
type input "-"
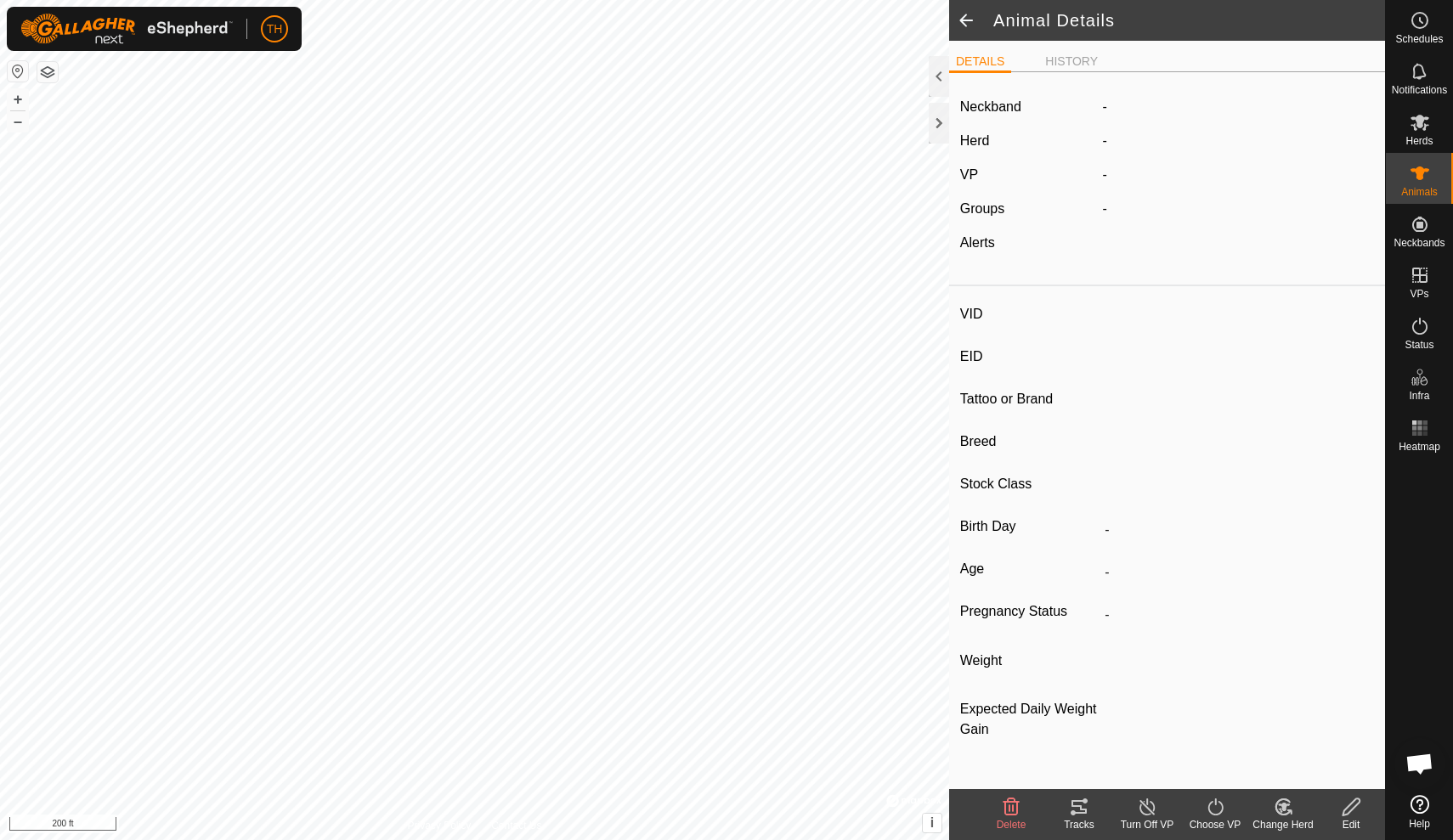
type input "0 kg"
type input "-"
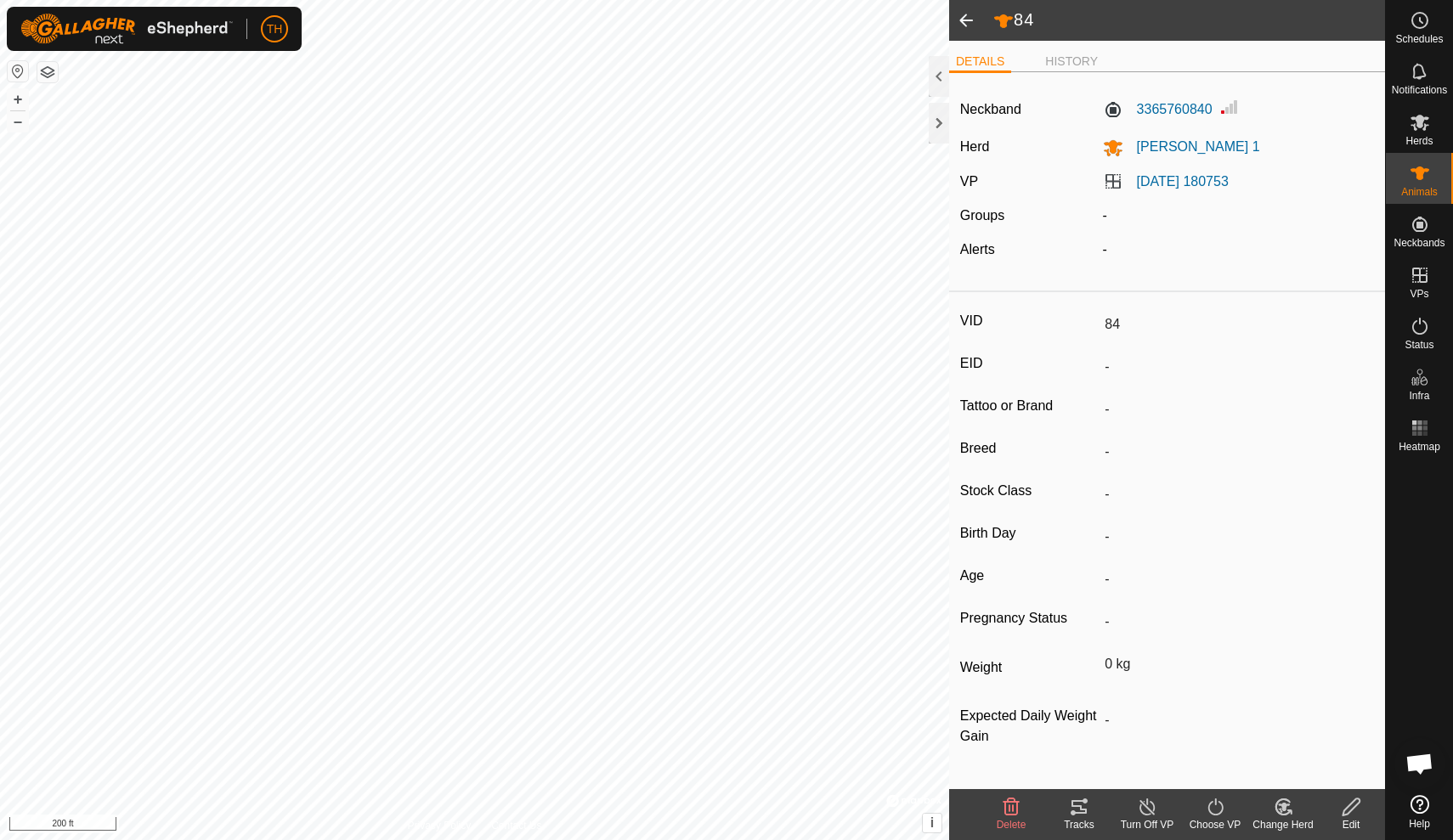
click at [967, 21] on span at bounding box center [966, 20] width 34 height 41
